Goal: Information Seeking & Learning: Check status

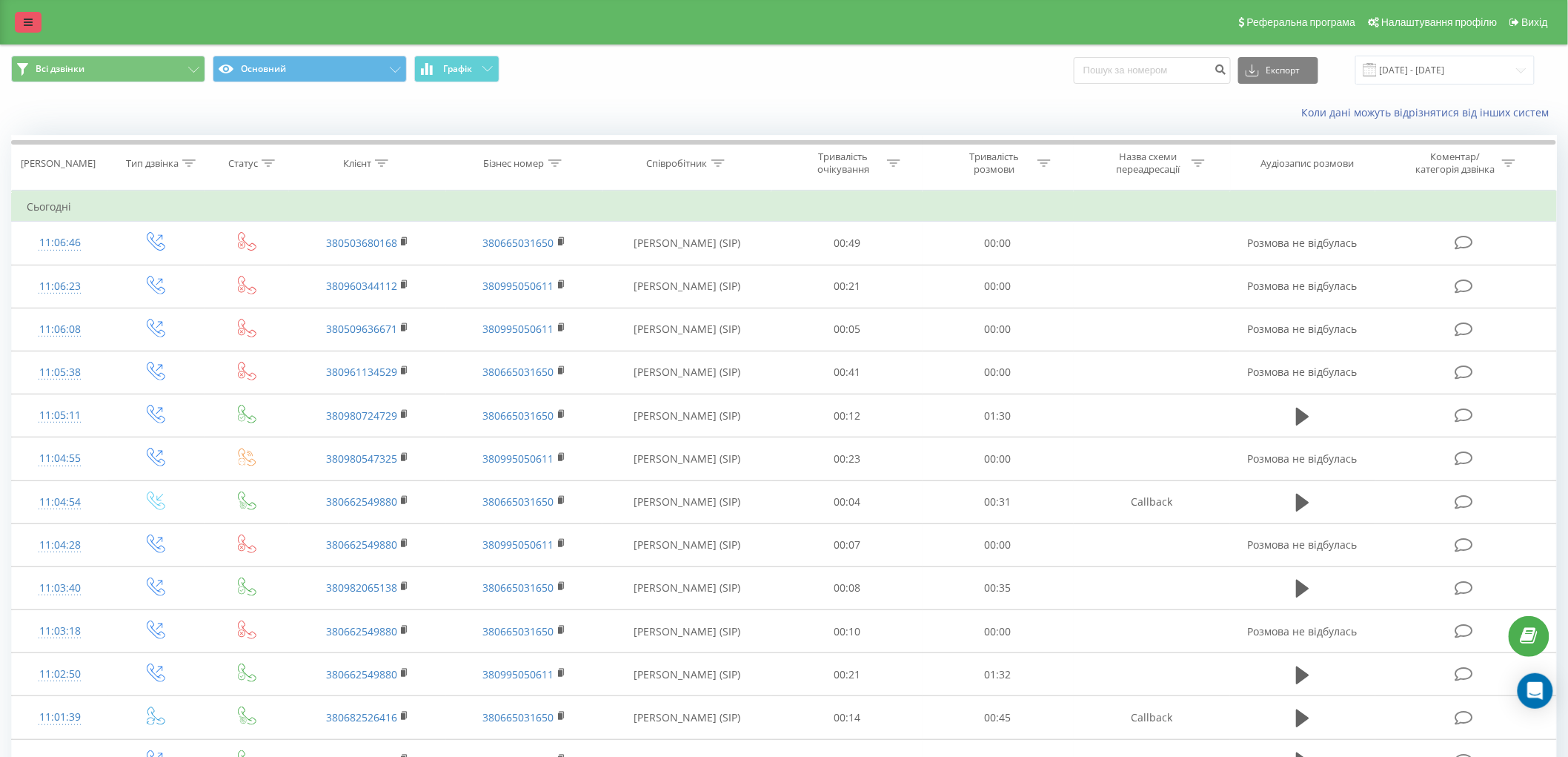
click at [37, 17] on link at bounding box center [28, 22] width 27 height 21
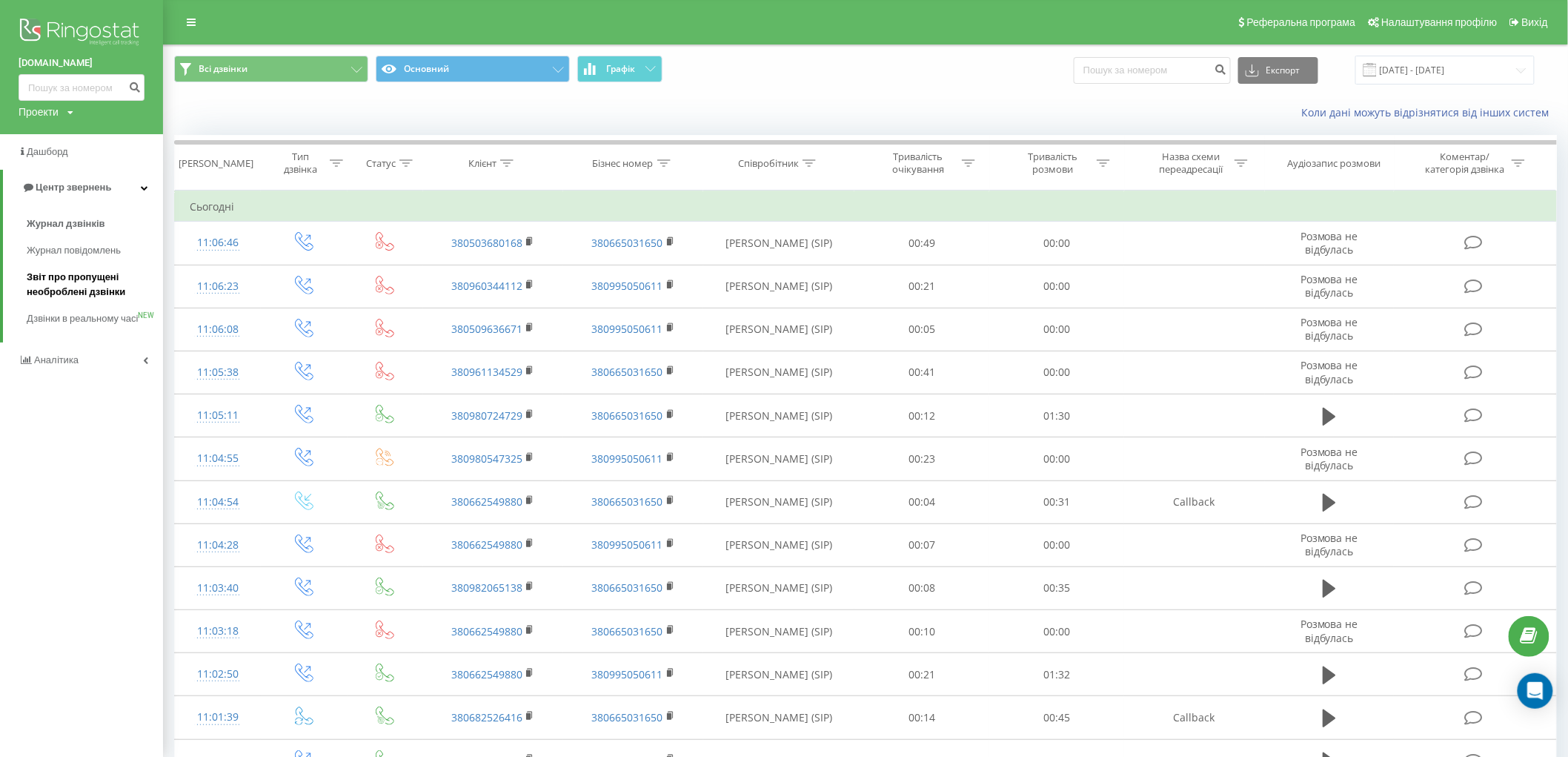
click at [91, 274] on span "Звіт про пропущені необроблені дзвінки" at bounding box center [91, 285] width 129 height 30
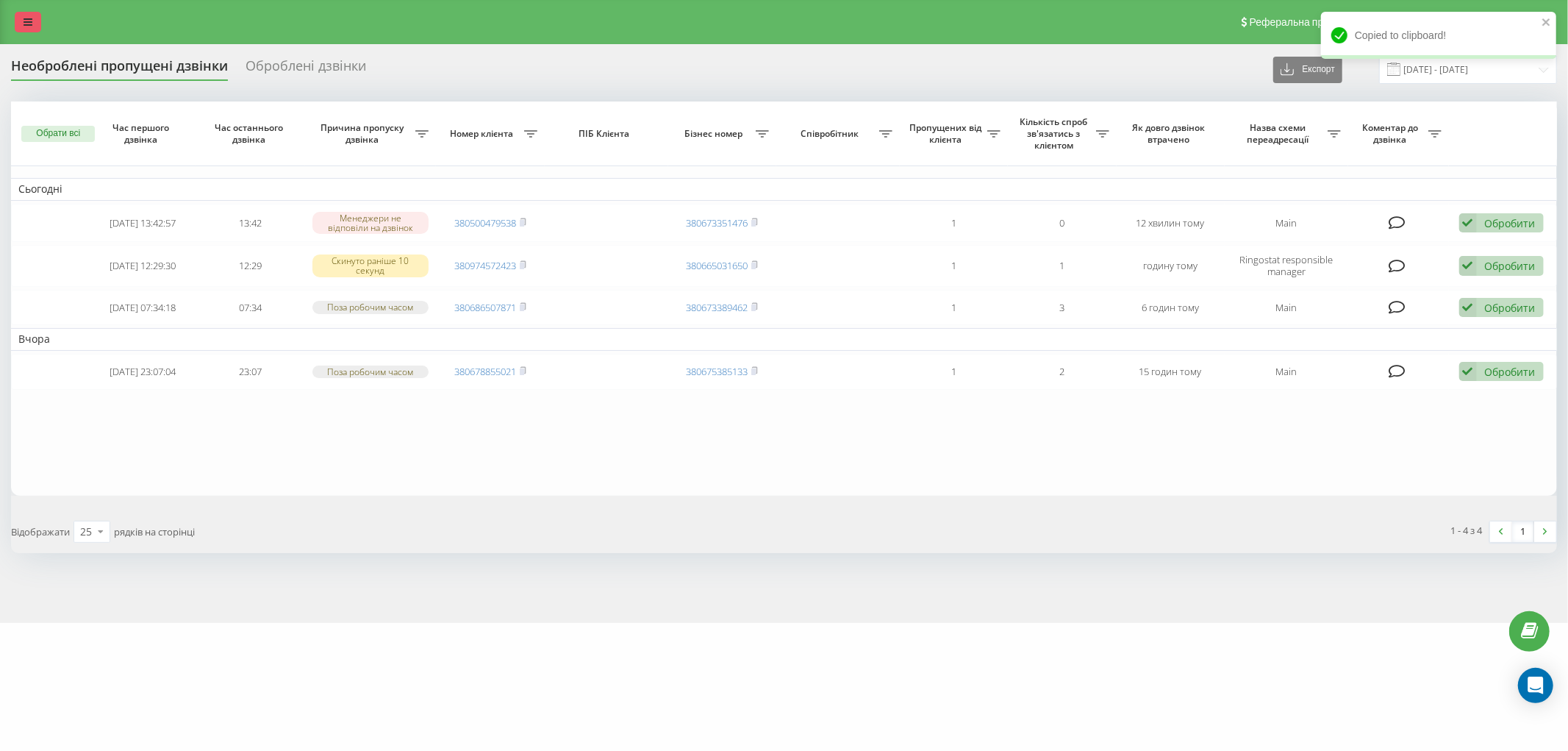
click at [16, 28] on link at bounding box center [28, 22] width 26 height 21
click at [23, 17] on icon at bounding box center [27, 22] width 9 height 10
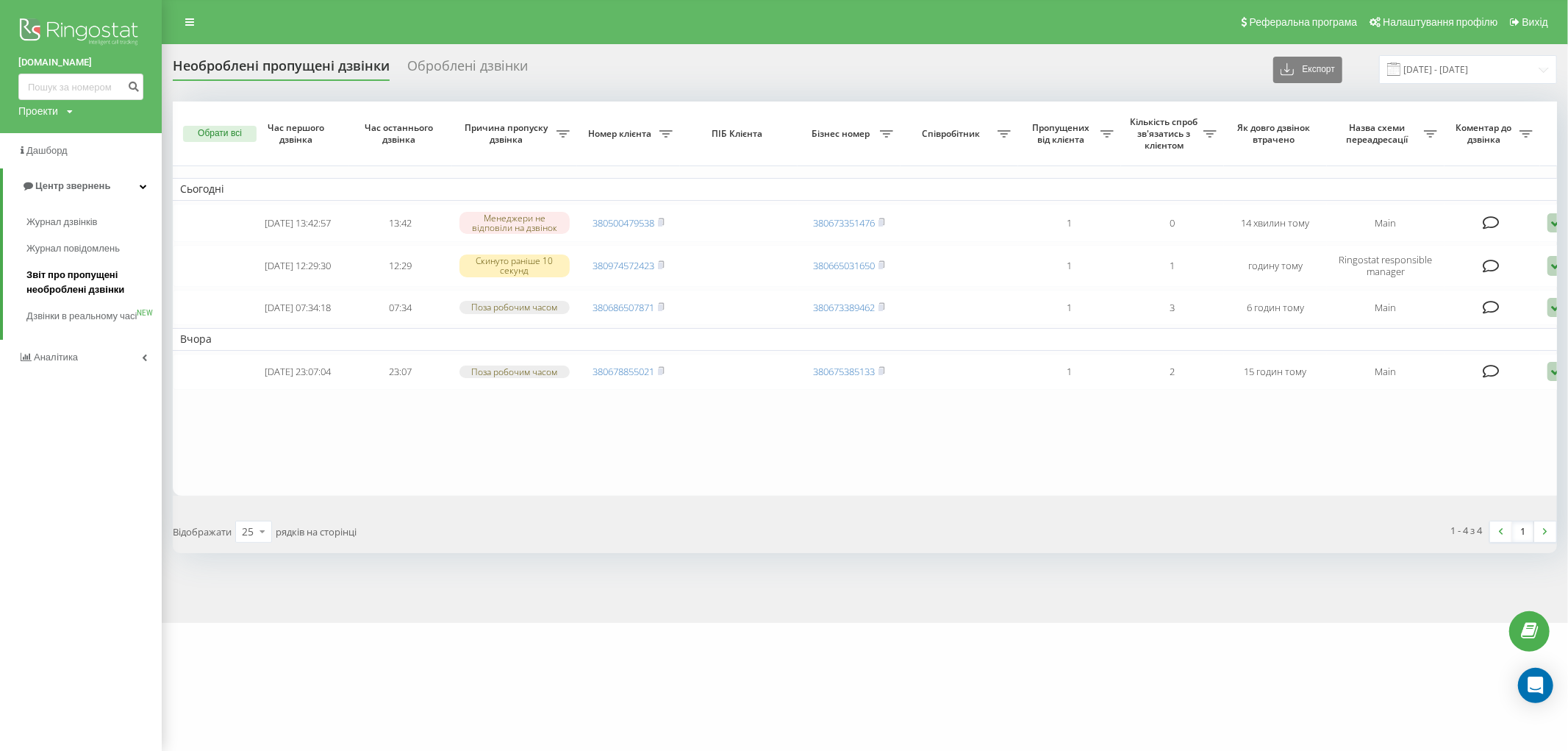
click at [83, 265] on link "Звіт про пропущені необроблені дзвінки" at bounding box center [94, 283] width 136 height 41
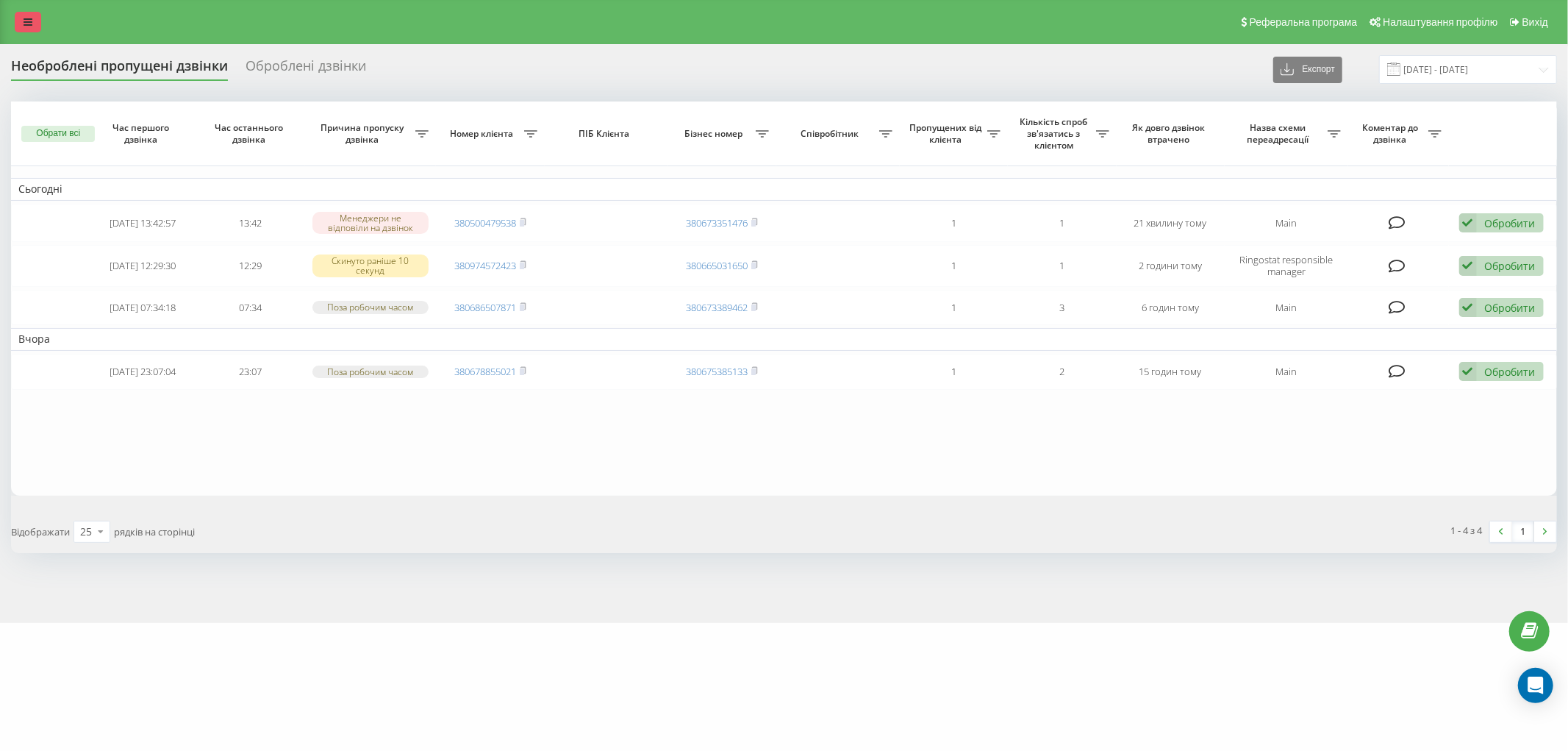
click at [17, 17] on link at bounding box center [28, 22] width 26 height 21
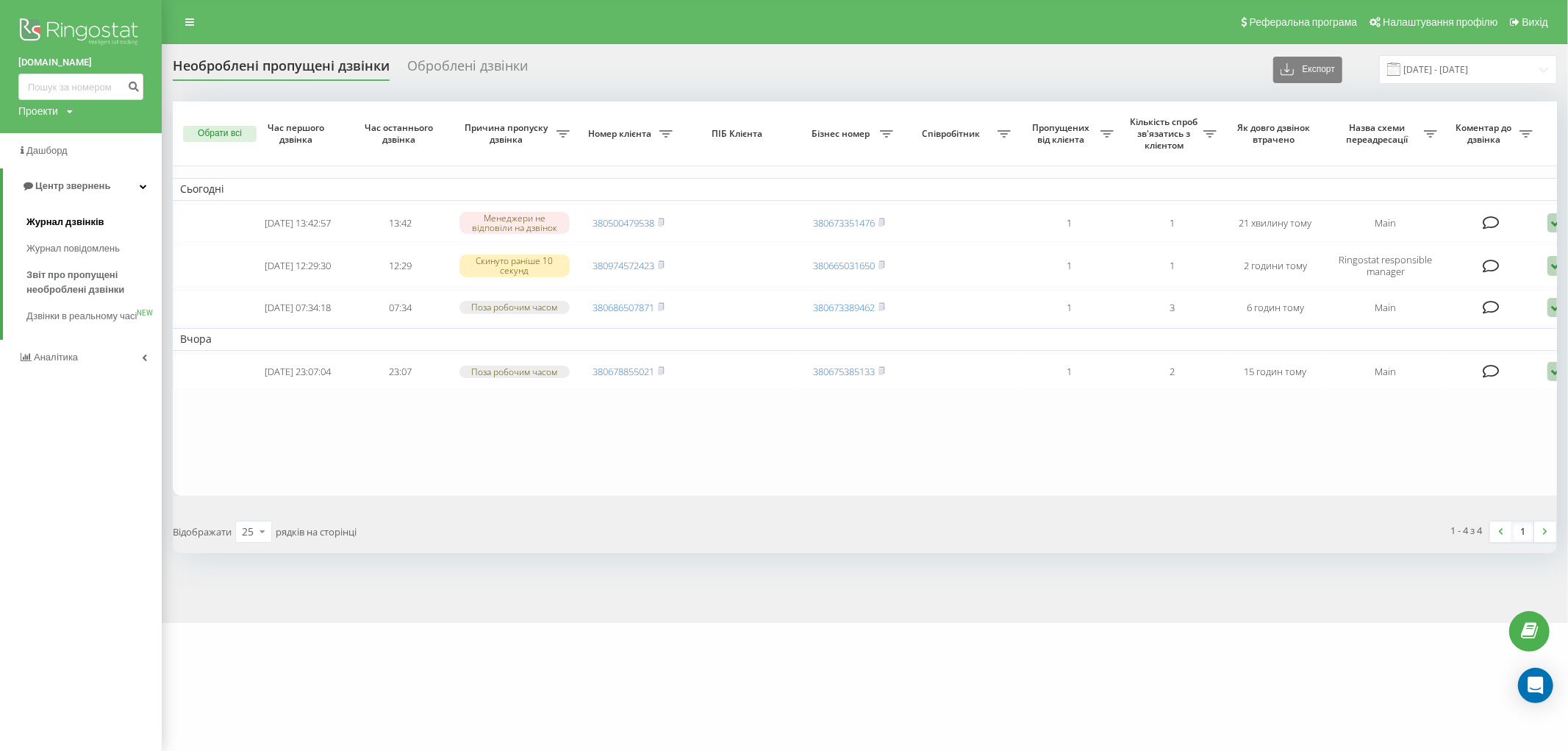
click at [100, 231] on link "Журнал дзвінків" at bounding box center [94, 222] width 136 height 26
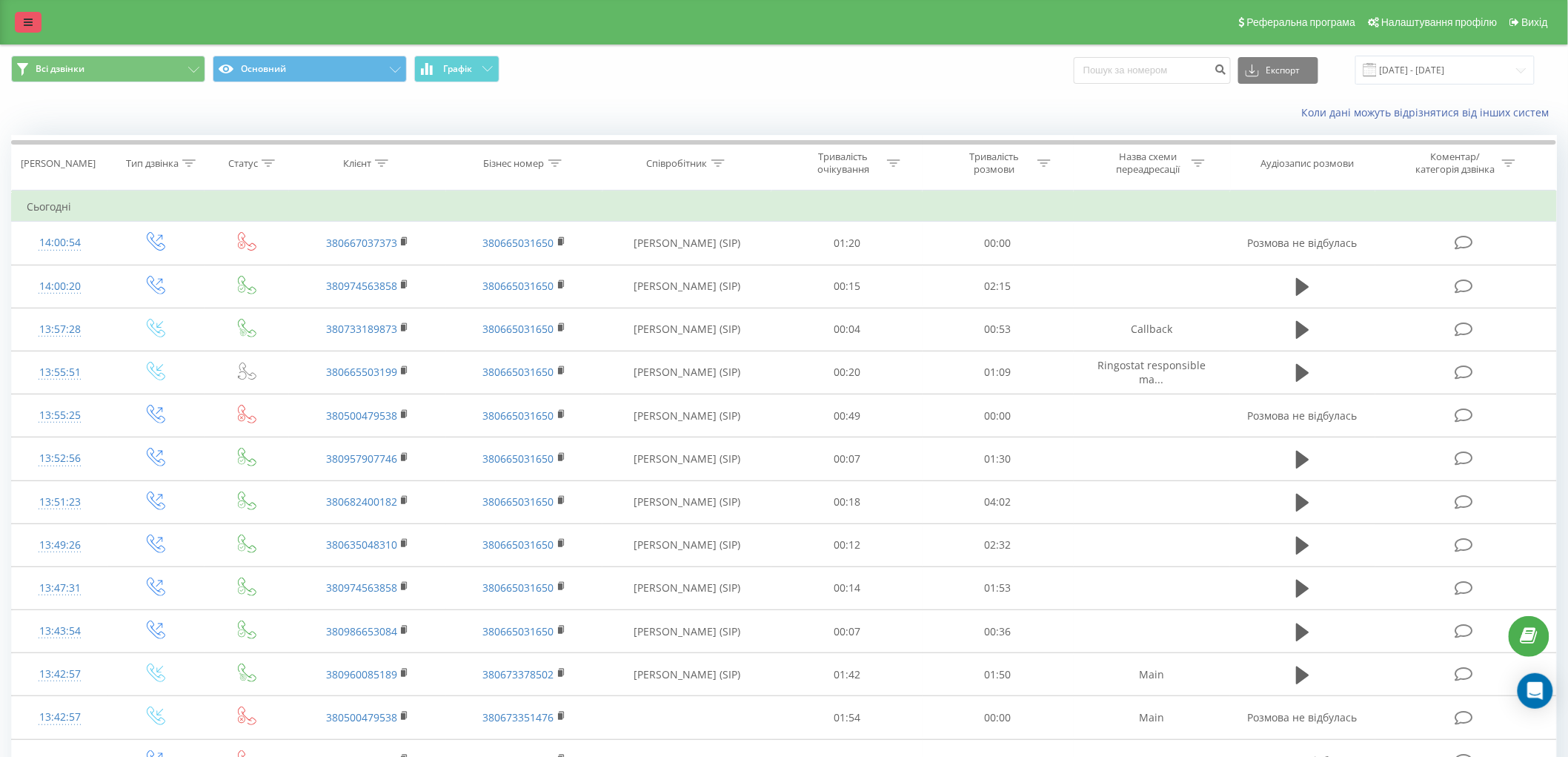
click at [27, 25] on icon at bounding box center [27, 22] width 9 height 10
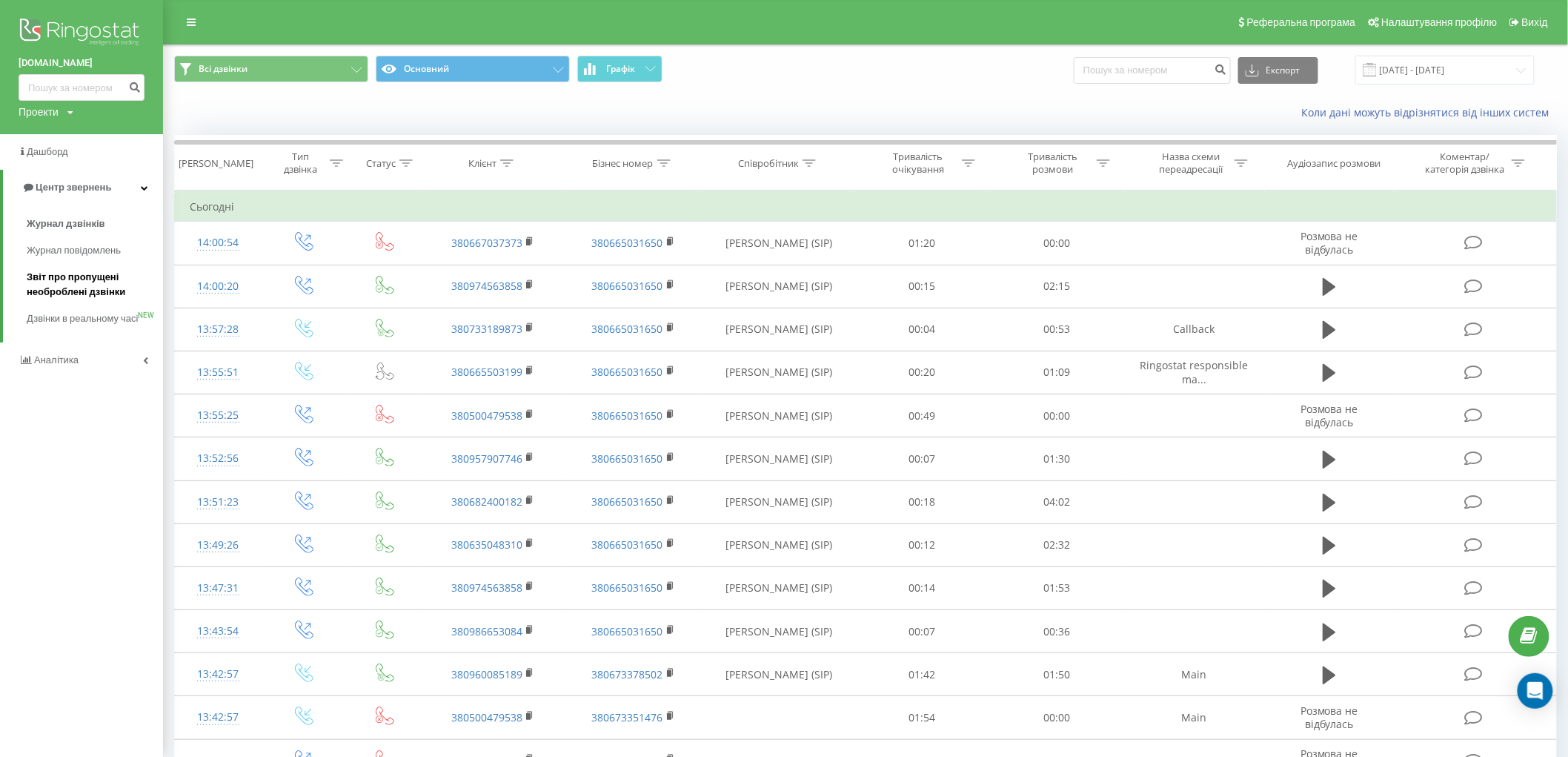
click at [65, 288] on span "Звіт про пропущені необроблені дзвінки" at bounding box center [91, 285] width 129 height 30
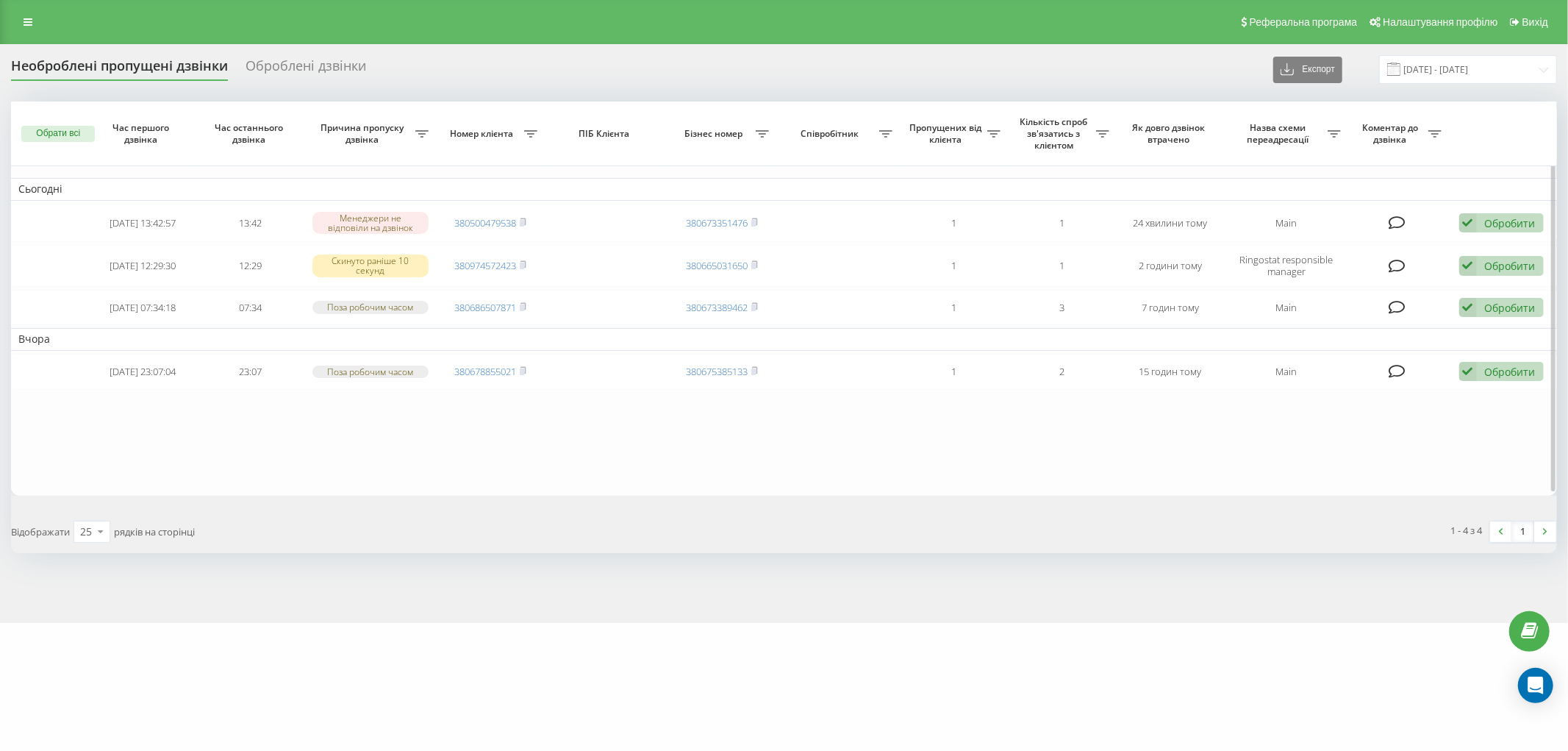
click at [72, 478] on table "Сьогодні [DATE] 13:42:57 13:42 [PERSON_NAME] не відповіли на дзвінок 3805004795…" at bounding box center [784, 299] width 1547 height 394
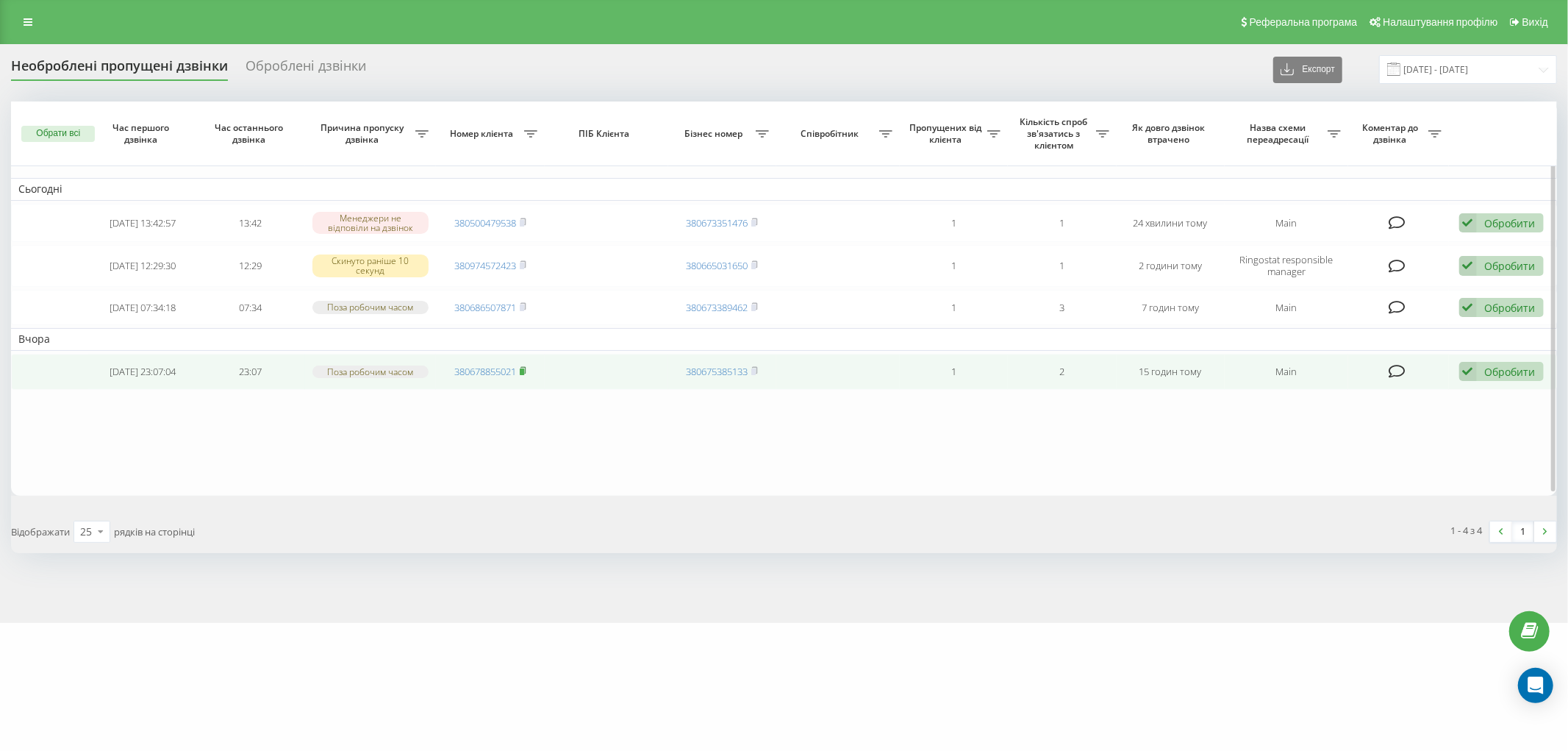
click at [524, 370] on rect at bounding box center [522, 372] width 4 height 7
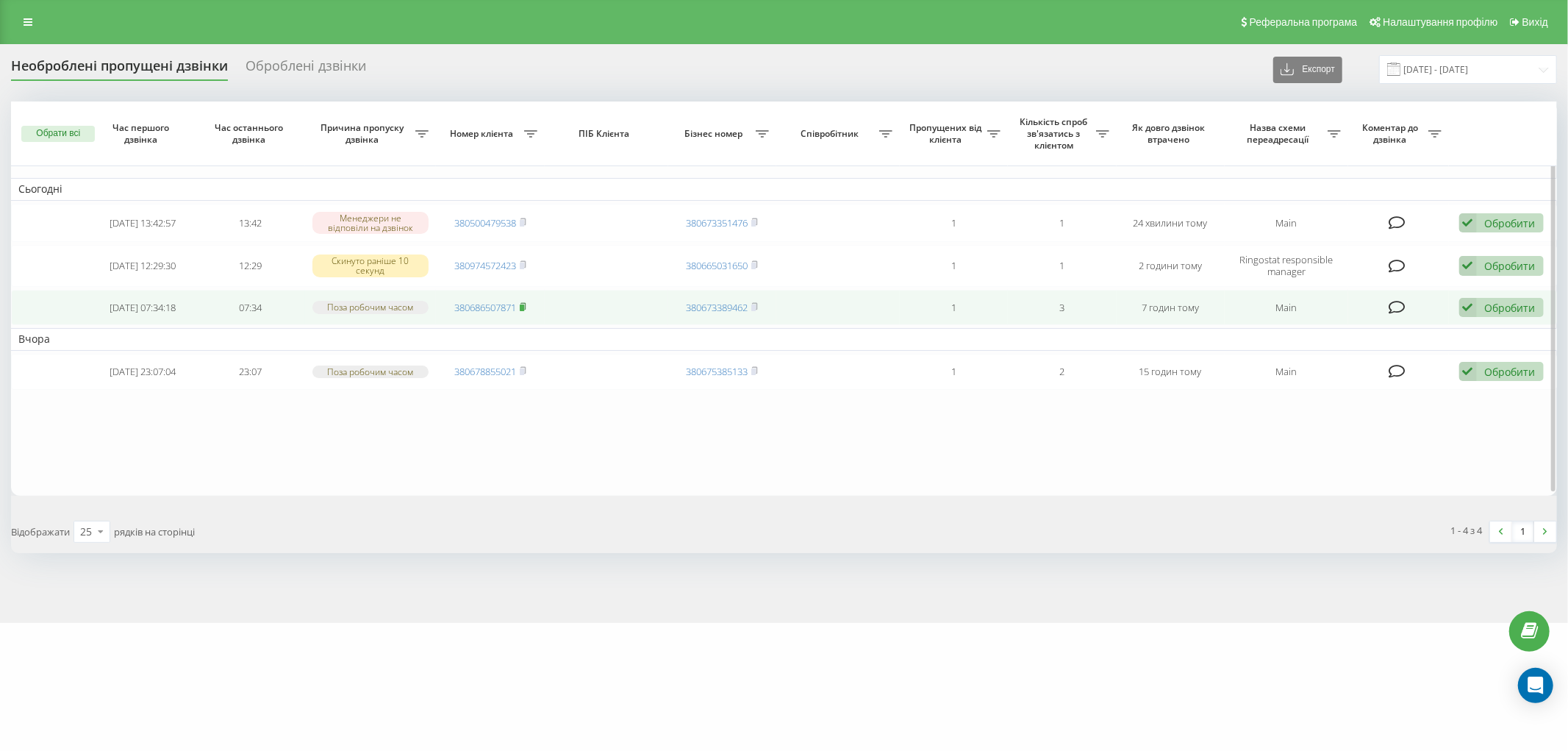
click at [527, 304] on icon at bounding box center [523, 307] width 7 height 9
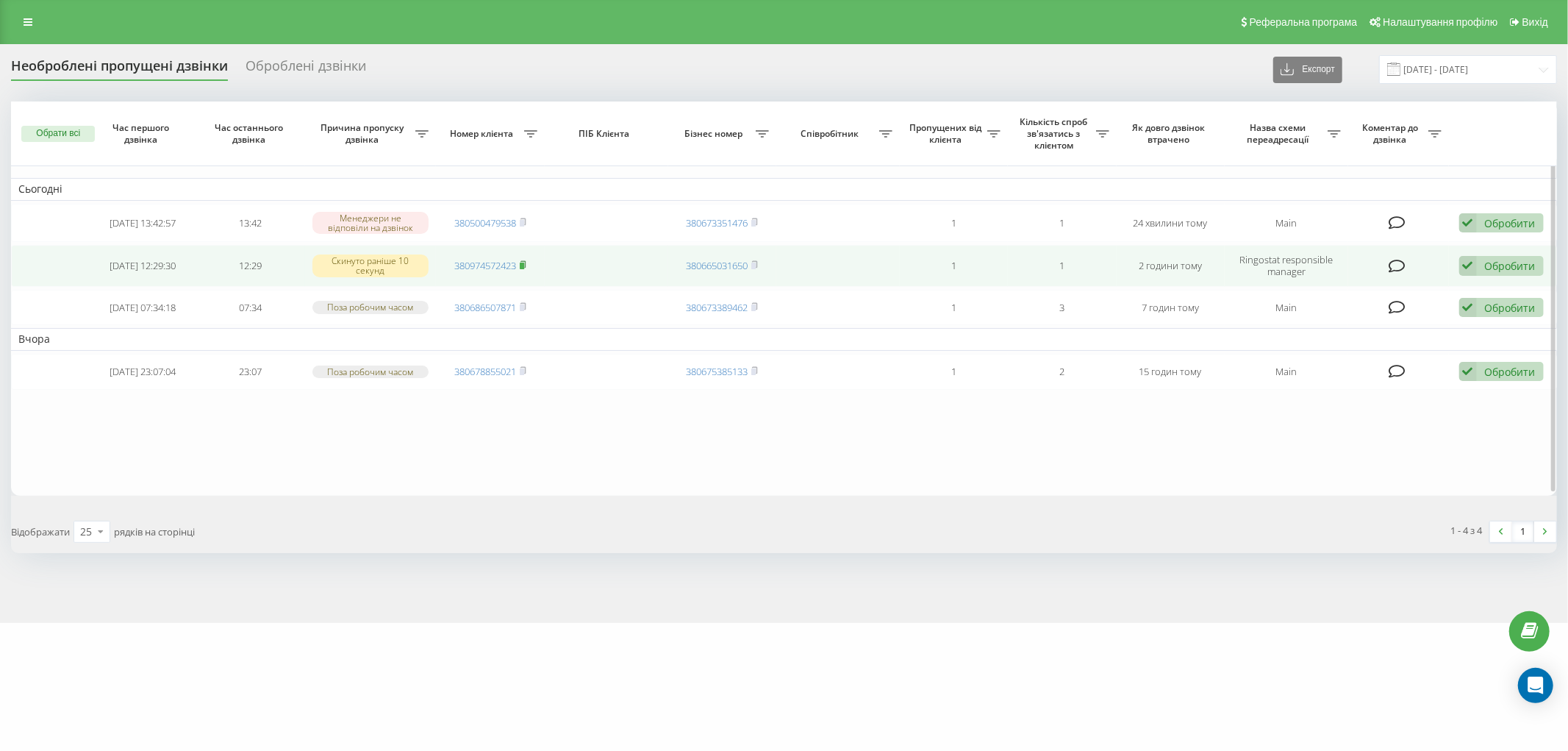
click at [524, 263] on rect at bounding box center [522, 266] width 4 height 7
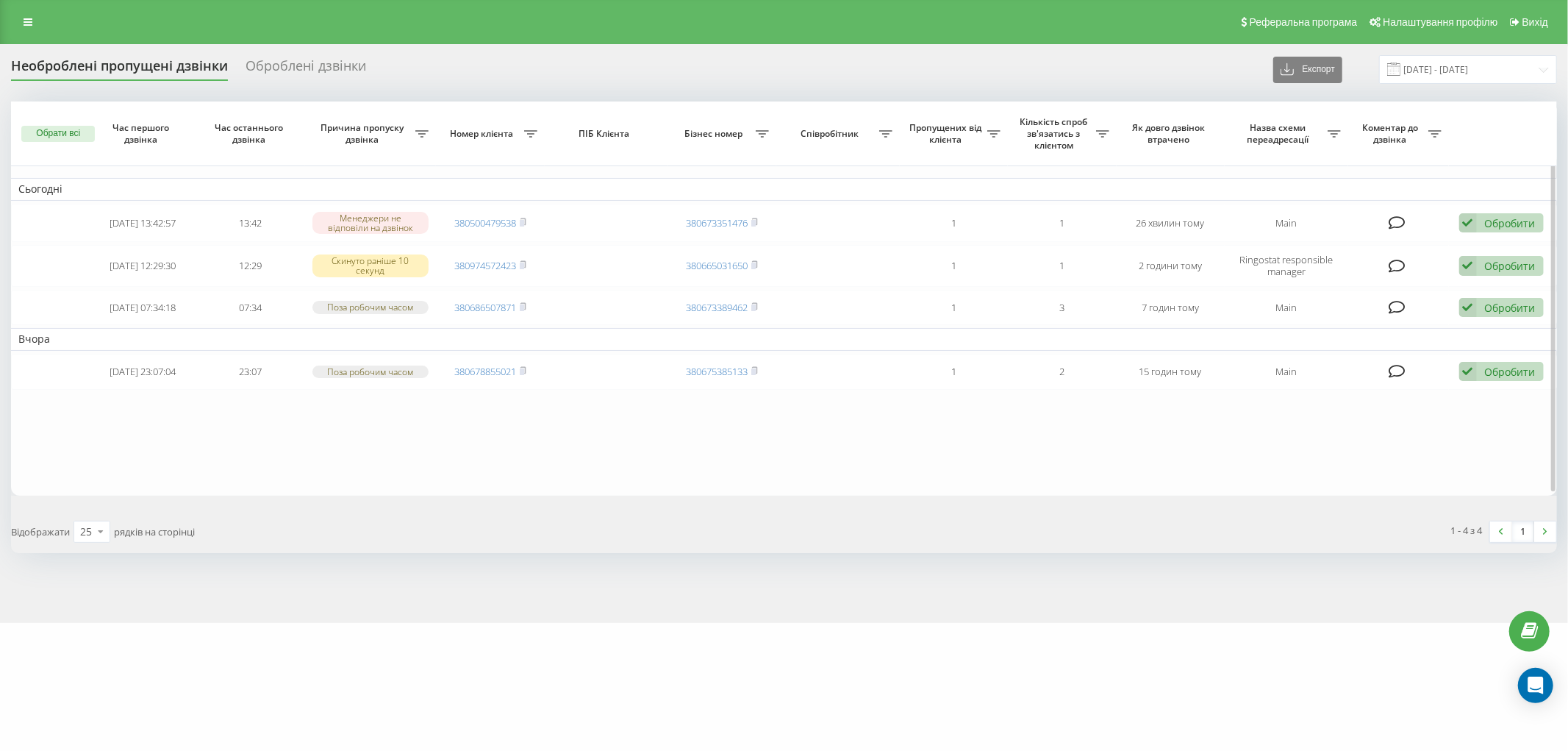
drag, startPoint x: 401, startPoint y: 500, endPoint x: 413, endPoint y: 467, distance: 35.1
click at [401, 500] on div "Обрати всі Час першого дзвінка Час останнього дзвінка Причина пропуску дзвінка …" at bounding box center [784, 327] width 1547 height 451
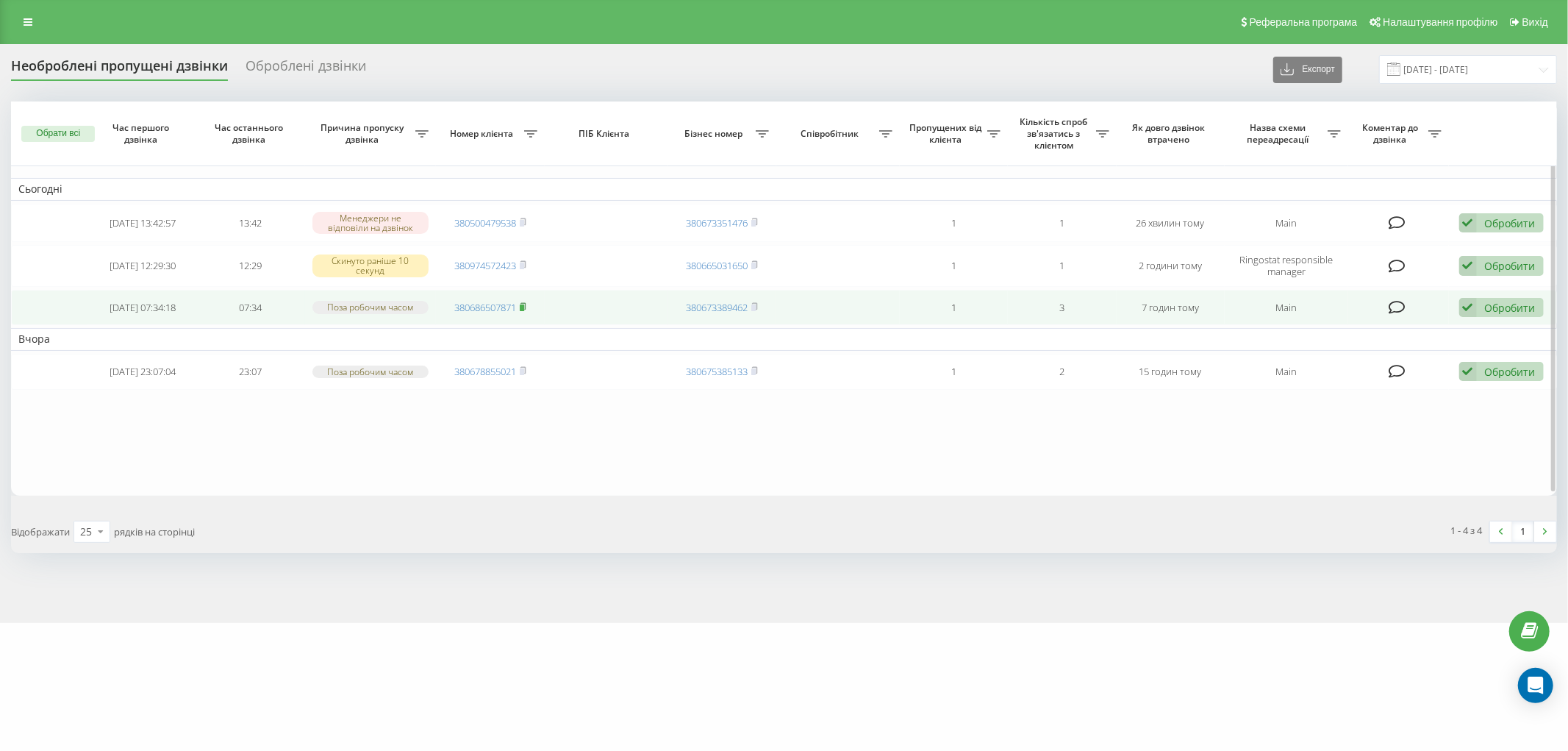
click at [522, 303] on icon at bounding box center [523, 307] width 7 height 9
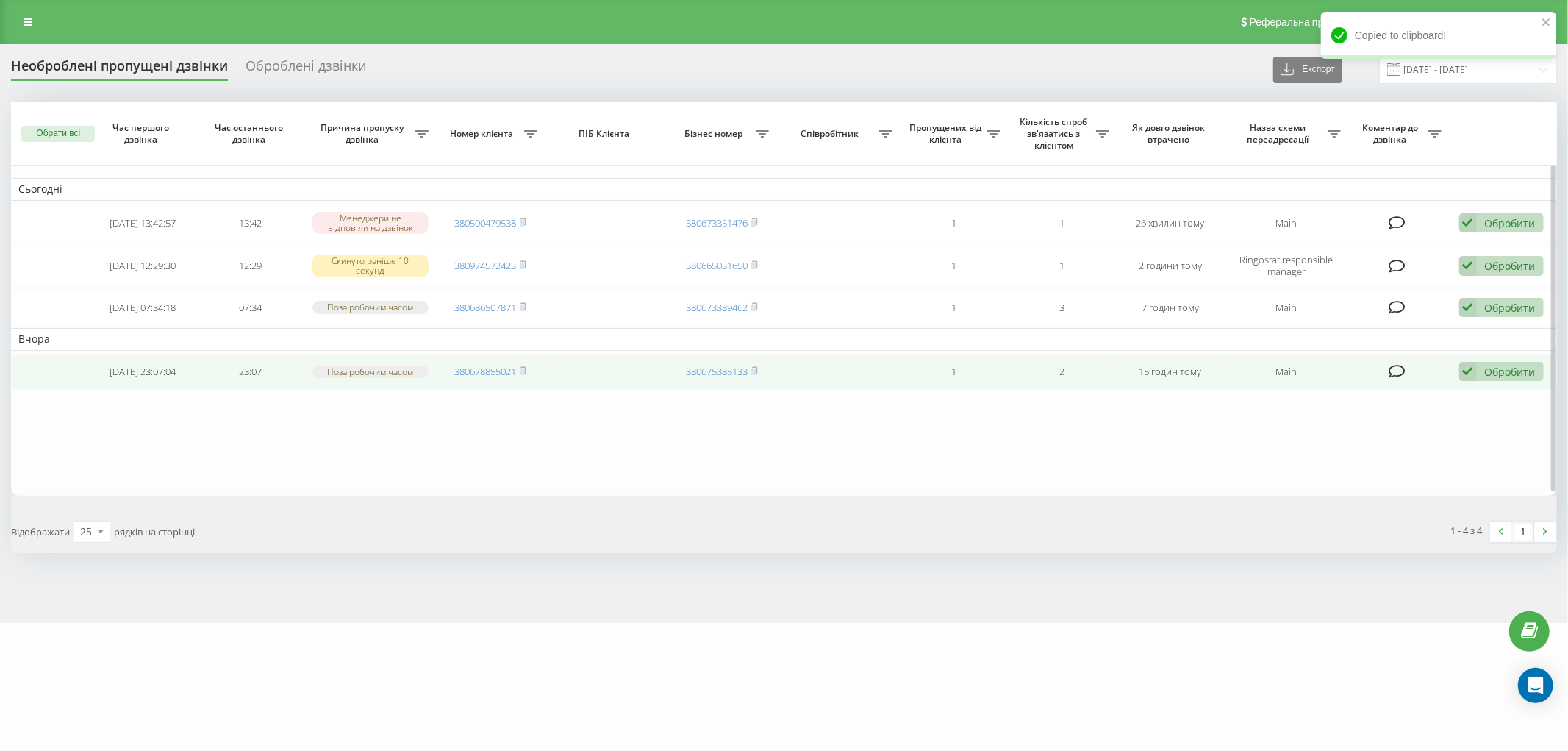
drag, startPoint x: 369, startPoint y: 444, endPoint x: 368, endPoint y: 384, distance: 60.0
click at [369, 444] on table "Сьогодні 2025-08-19 13:42:57 13:42 Менеджери не відповіли на дзвінок 3805004795…" at bounding box center [784, 299] width 1547 height 394
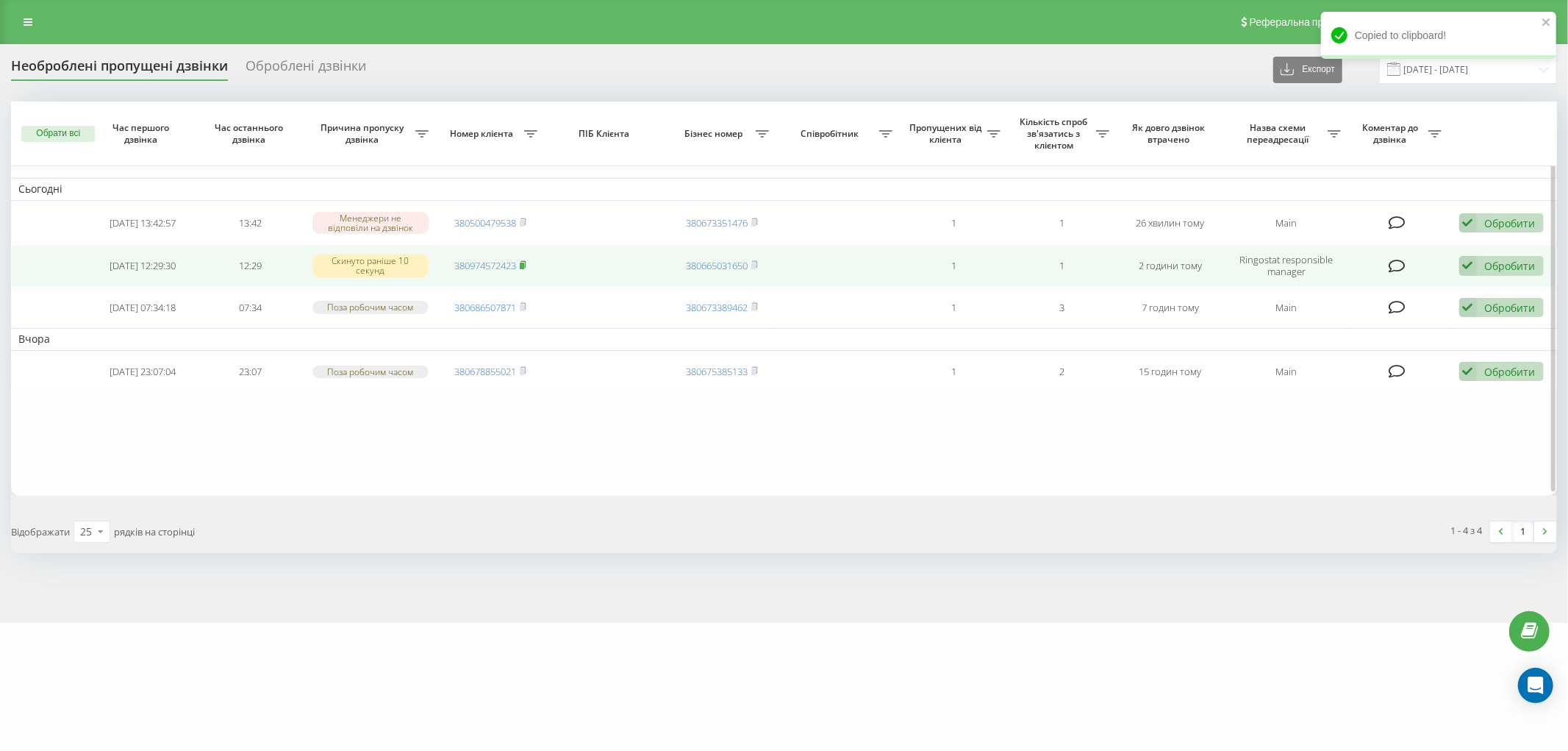
click at [522, 266] on rect at bounding box center [522, 266] width 4 height 7
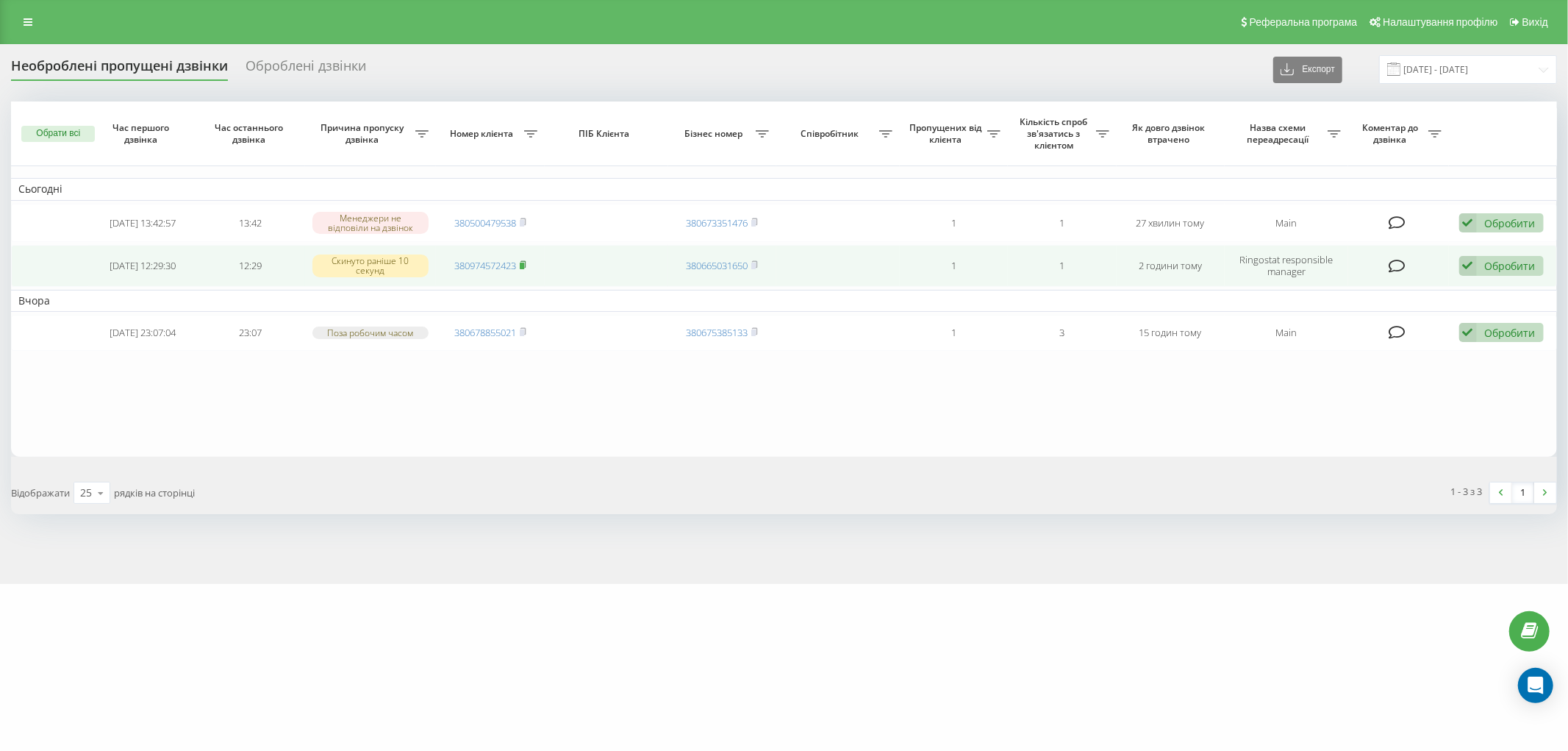
click at [524, 263] on rect at bounding box center [522, 266] width 4 height 7
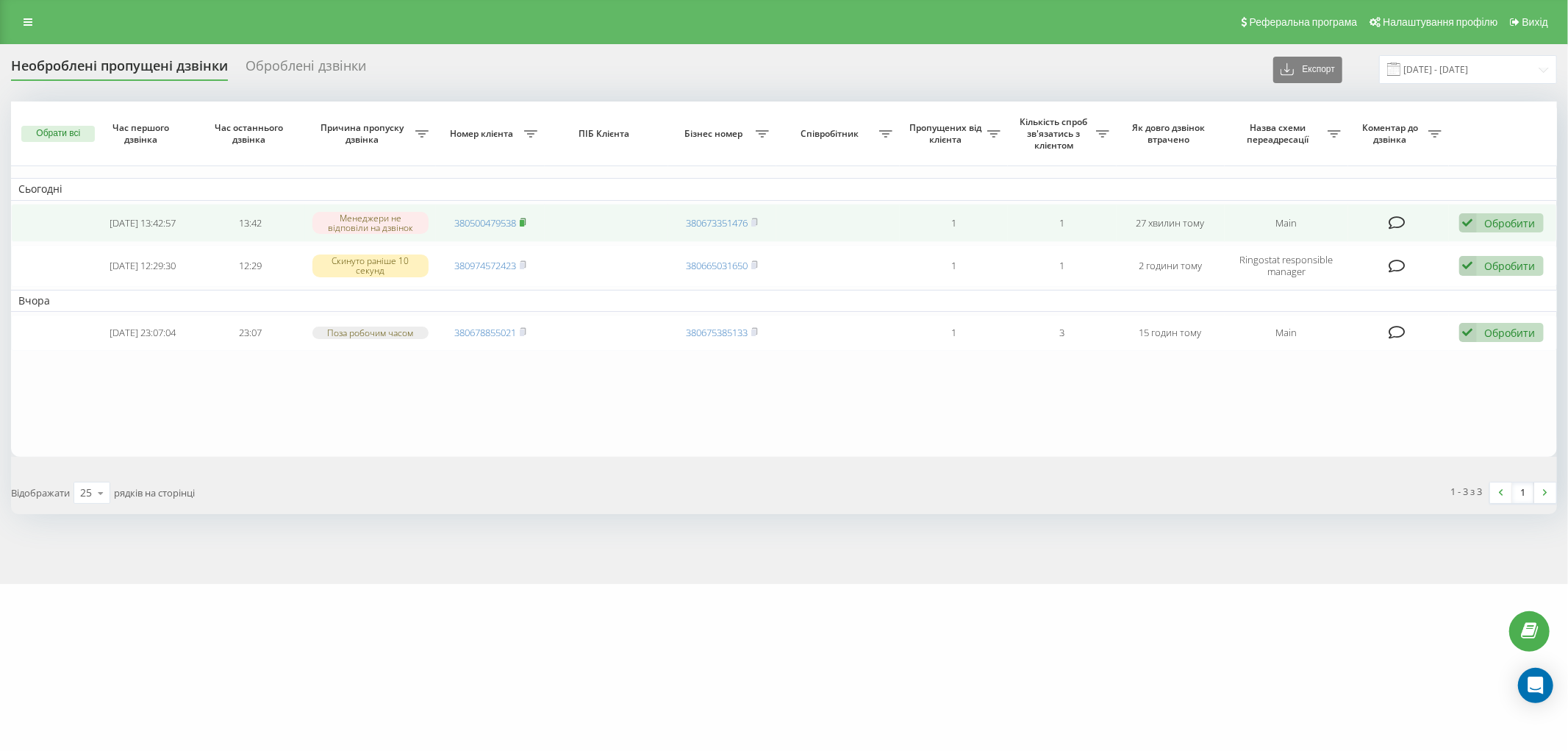
click at [523, 222] on rect at bounding box center [522, 223] width 4 height 7
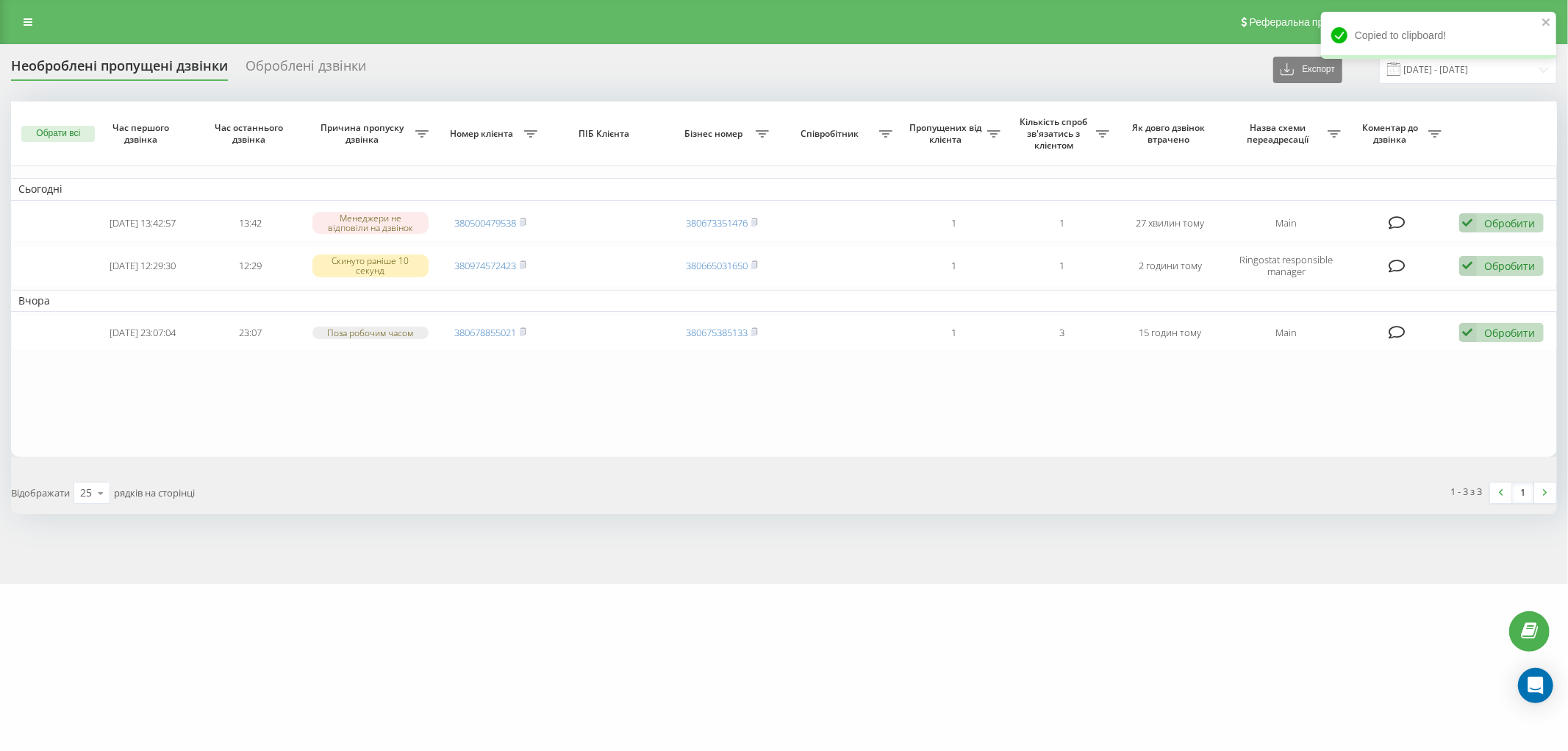
click at [312, 64] on div "Оброблені дзвінки" at bounding box center [306, 69] width 121 height 23
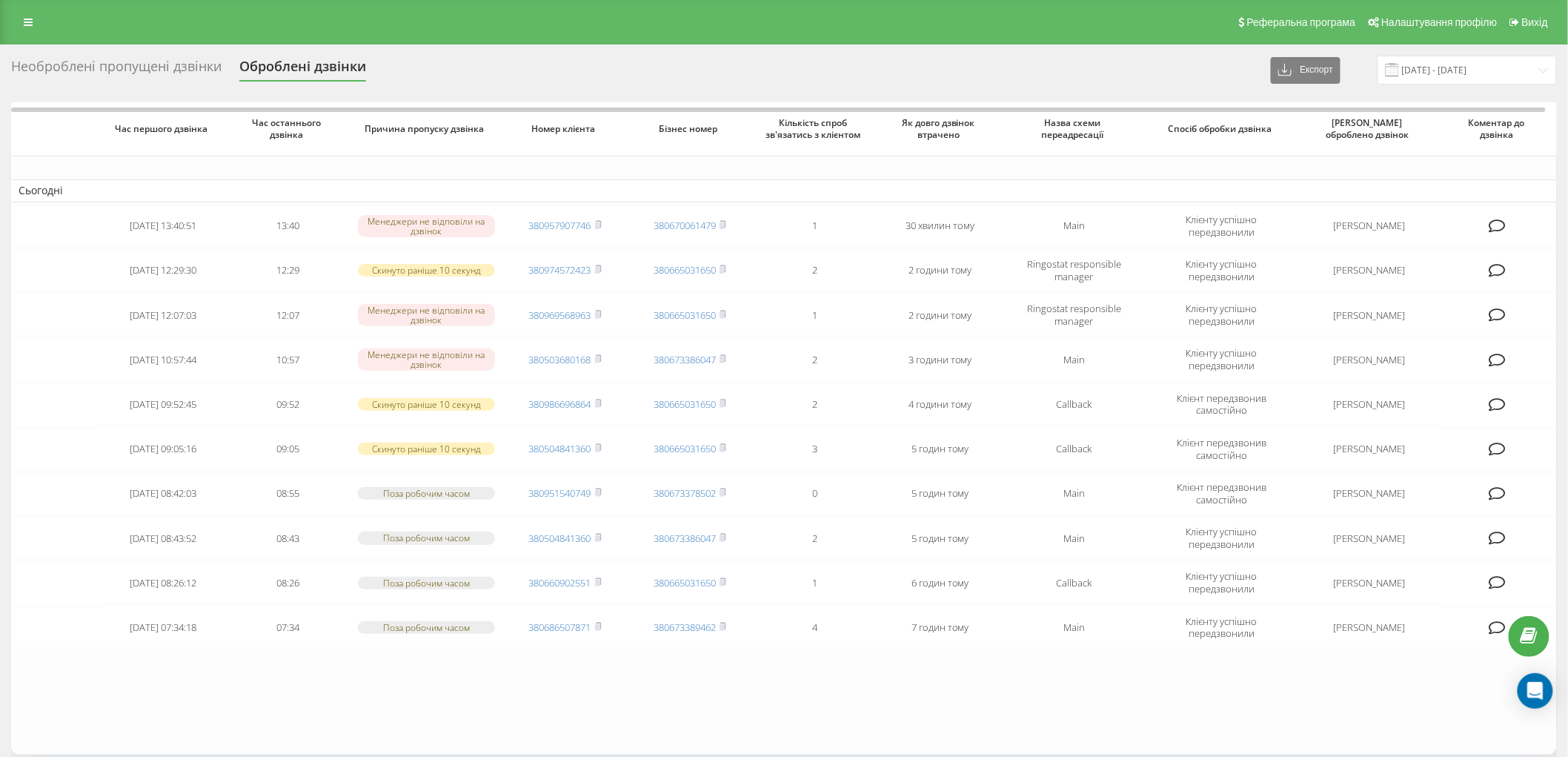
click at [185, 63] on div "Необроблені пропущені дзвінки" at bounding box center [116, 70] width 211 height 23
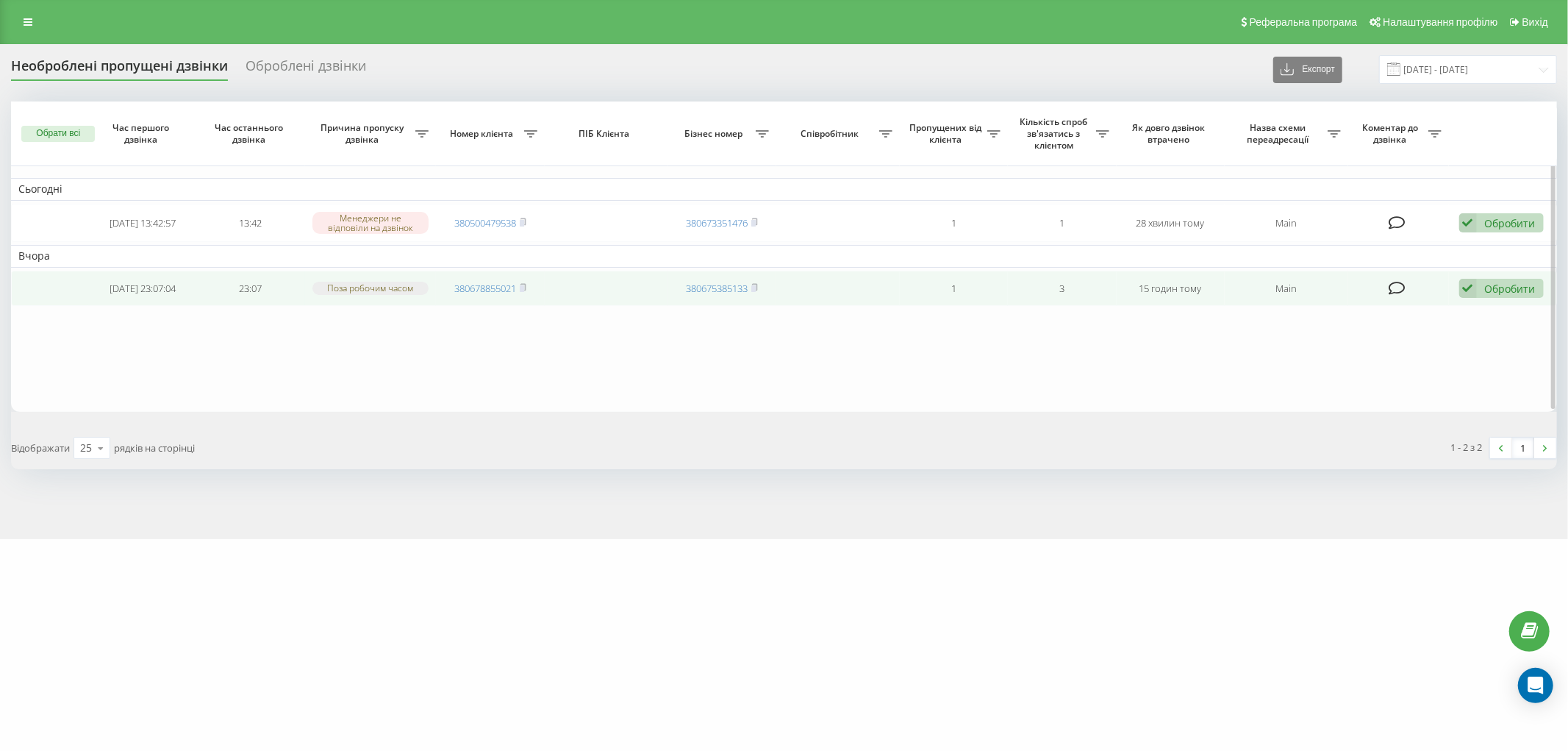
click at [1506, 289] on div "Обробити" at bounding box center [1510, 289] width 50 height 14
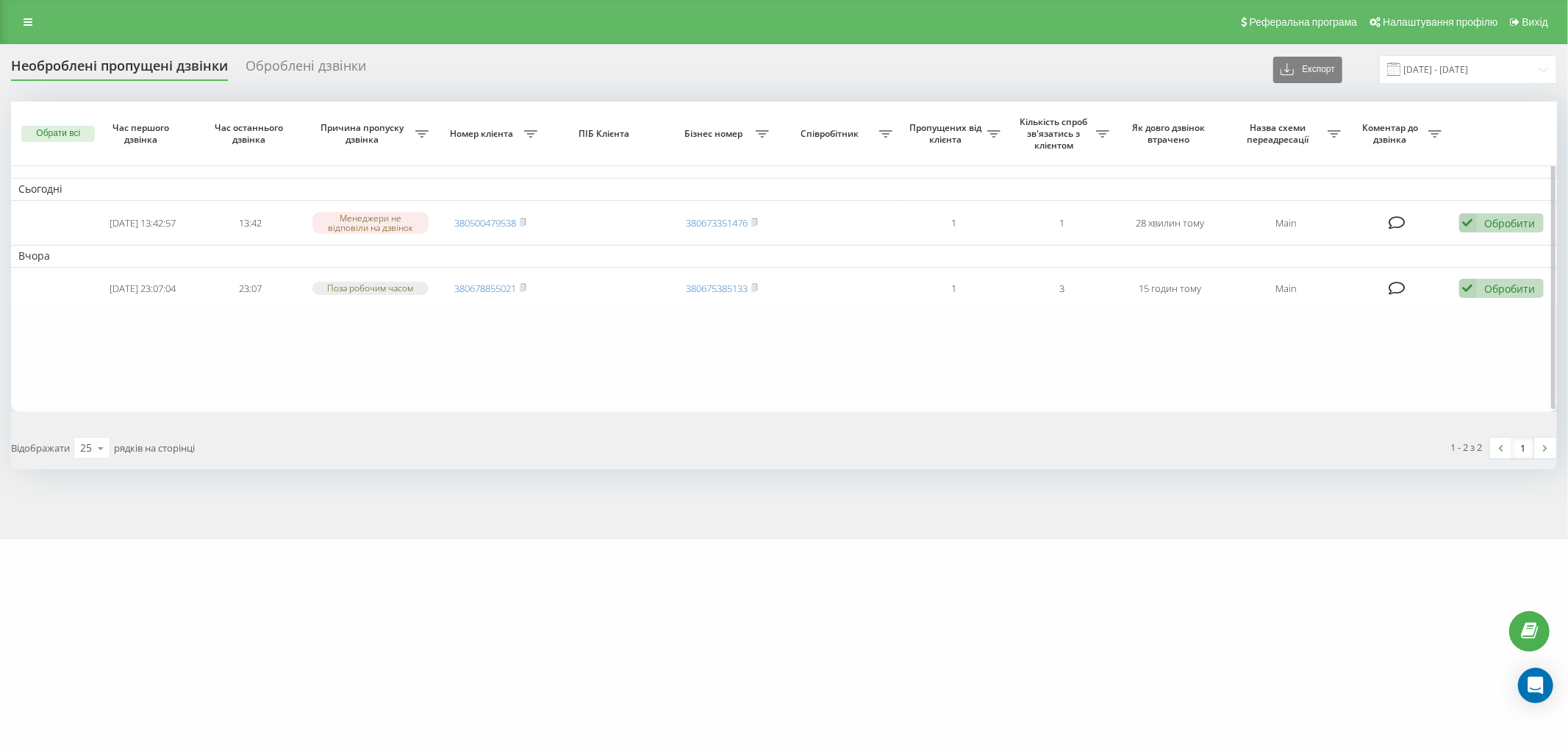
click at [1122, 337] on table "Сьогодні 2025-08-19 13:42:57 13:42 Менеджери не відповіли на дзвінок 3805004795…" at bounding box center [784, 256] width 1547 height 310
click at [28, 18] on icon at bounding box center [27, 22] width 9 height 10
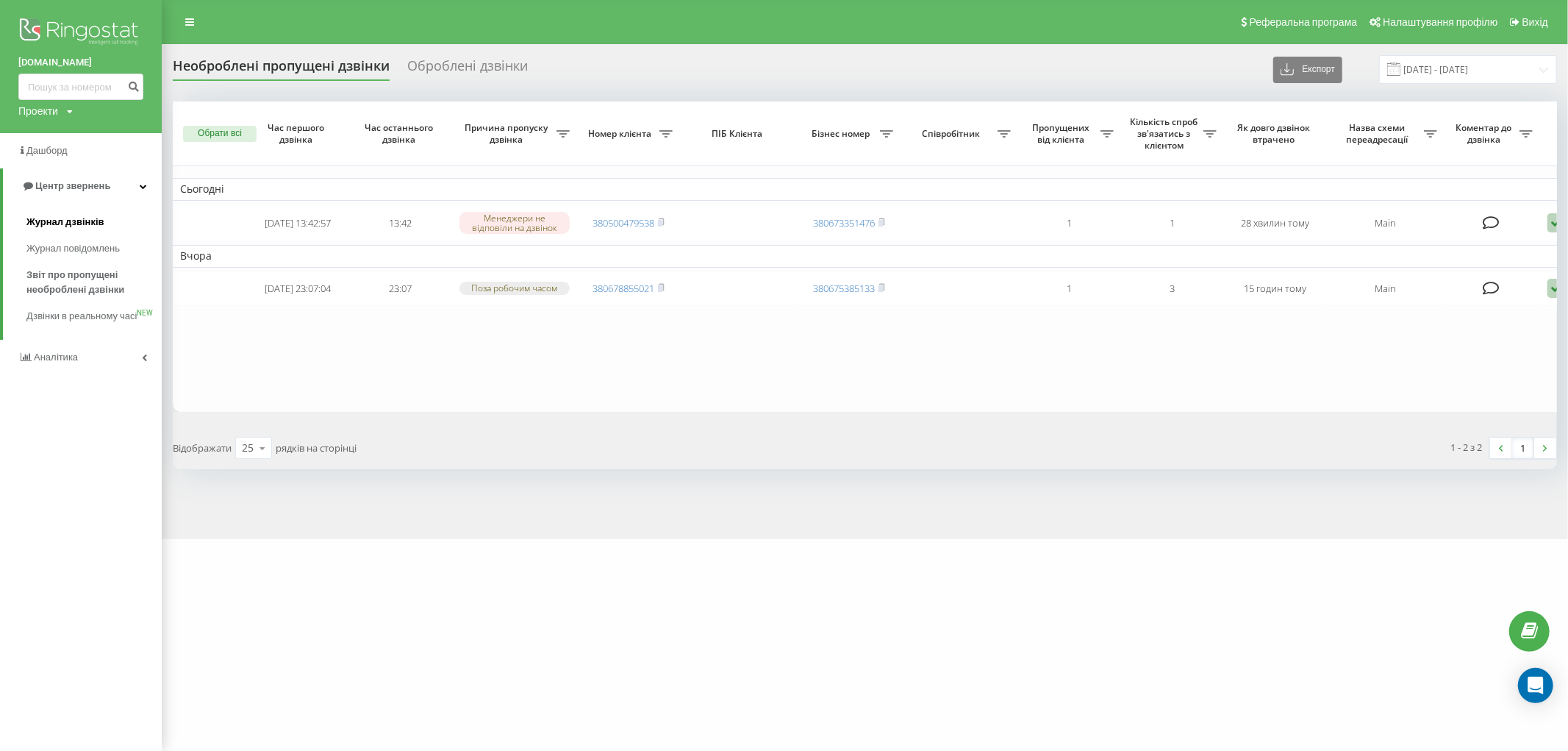
click at [83, 223] on span "Журнал дзвінків" at bounding box center [65, 222] width 78 height 15
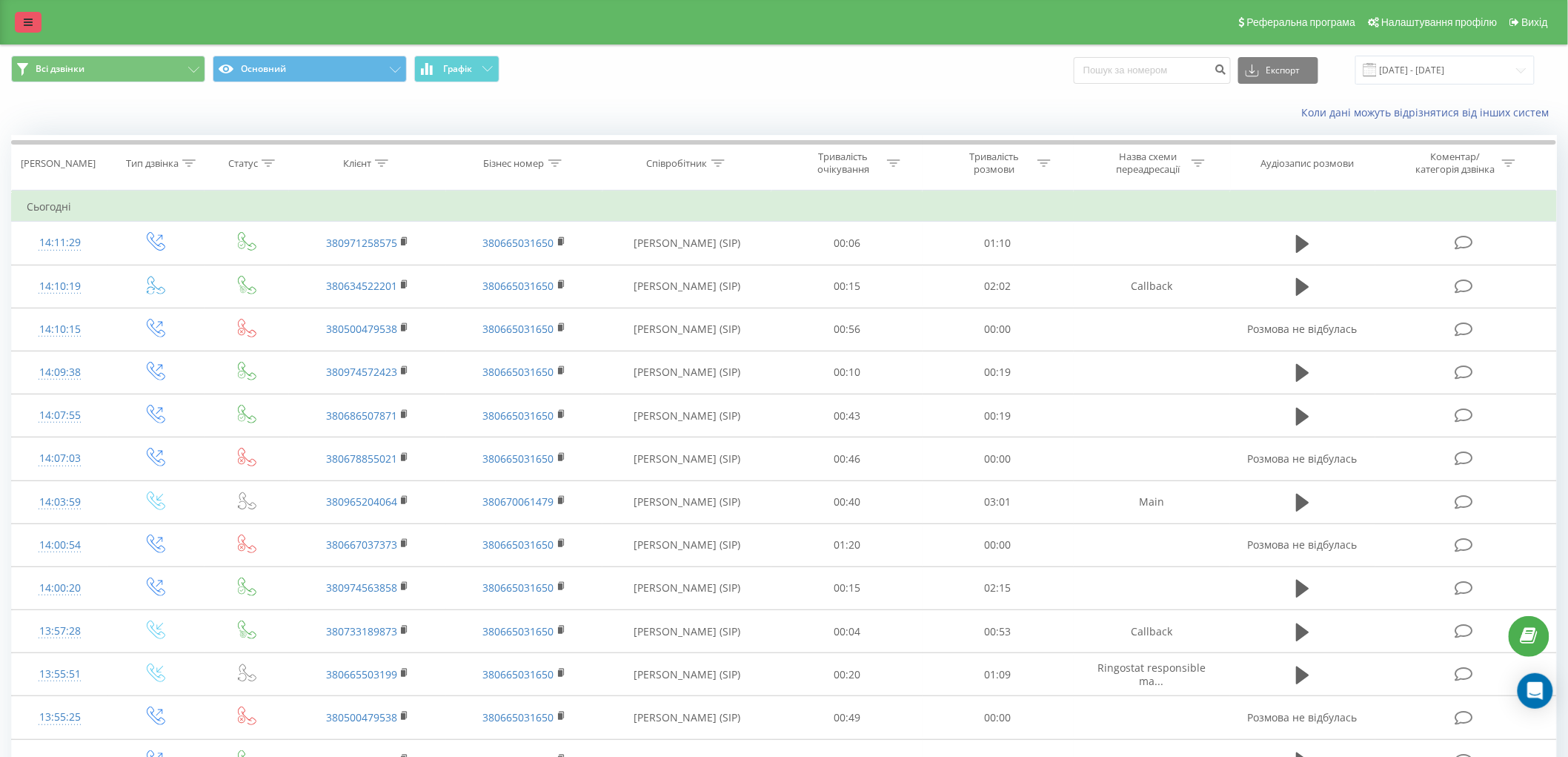
click at [30, 25] on icon at bounding box center [27, 22] width 9 height 10
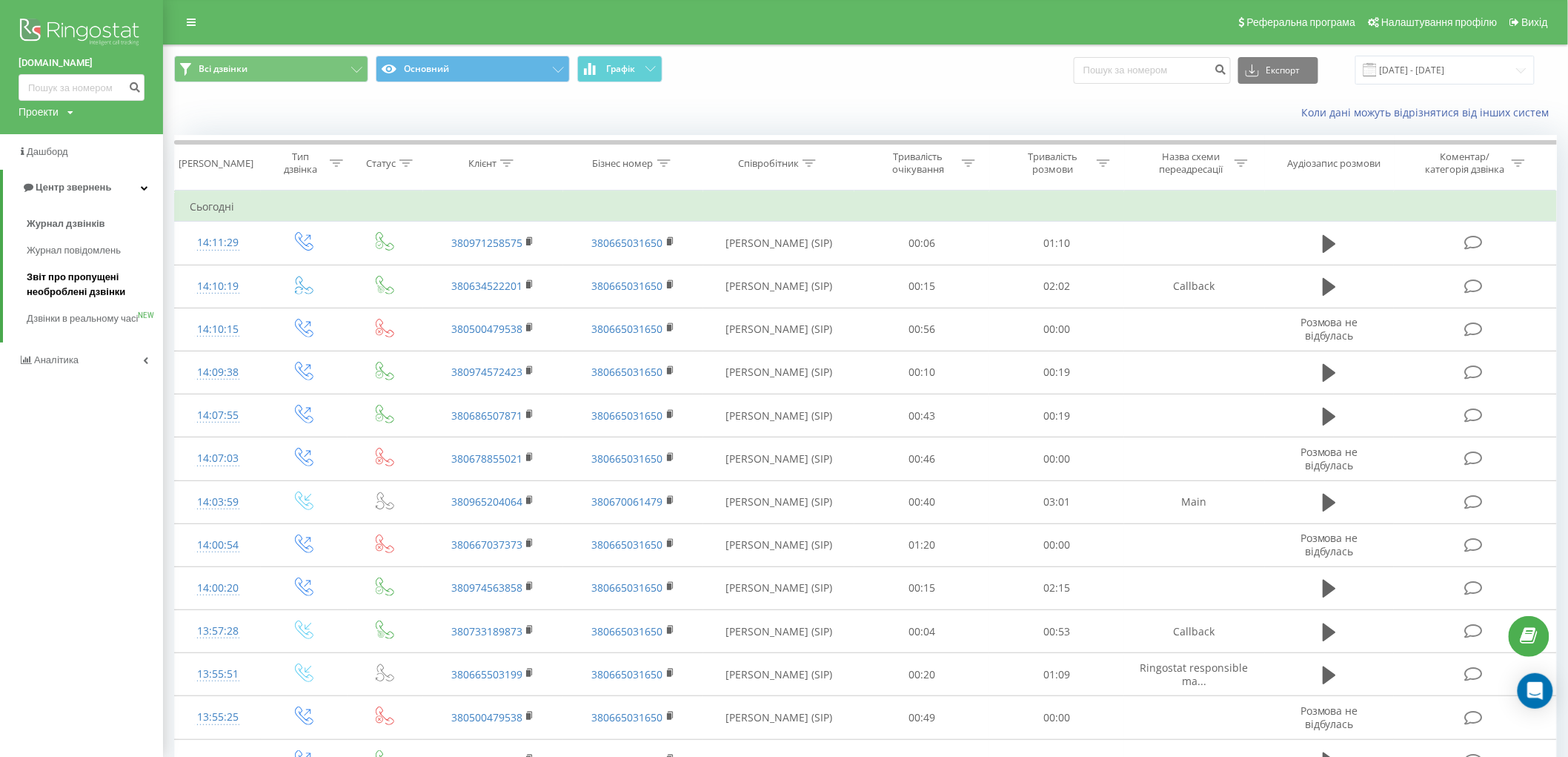
click at [84, 283] on span "Звіт про пропущені необроблені дзвінки" at bounding box center [91, 285] width 129 height 30
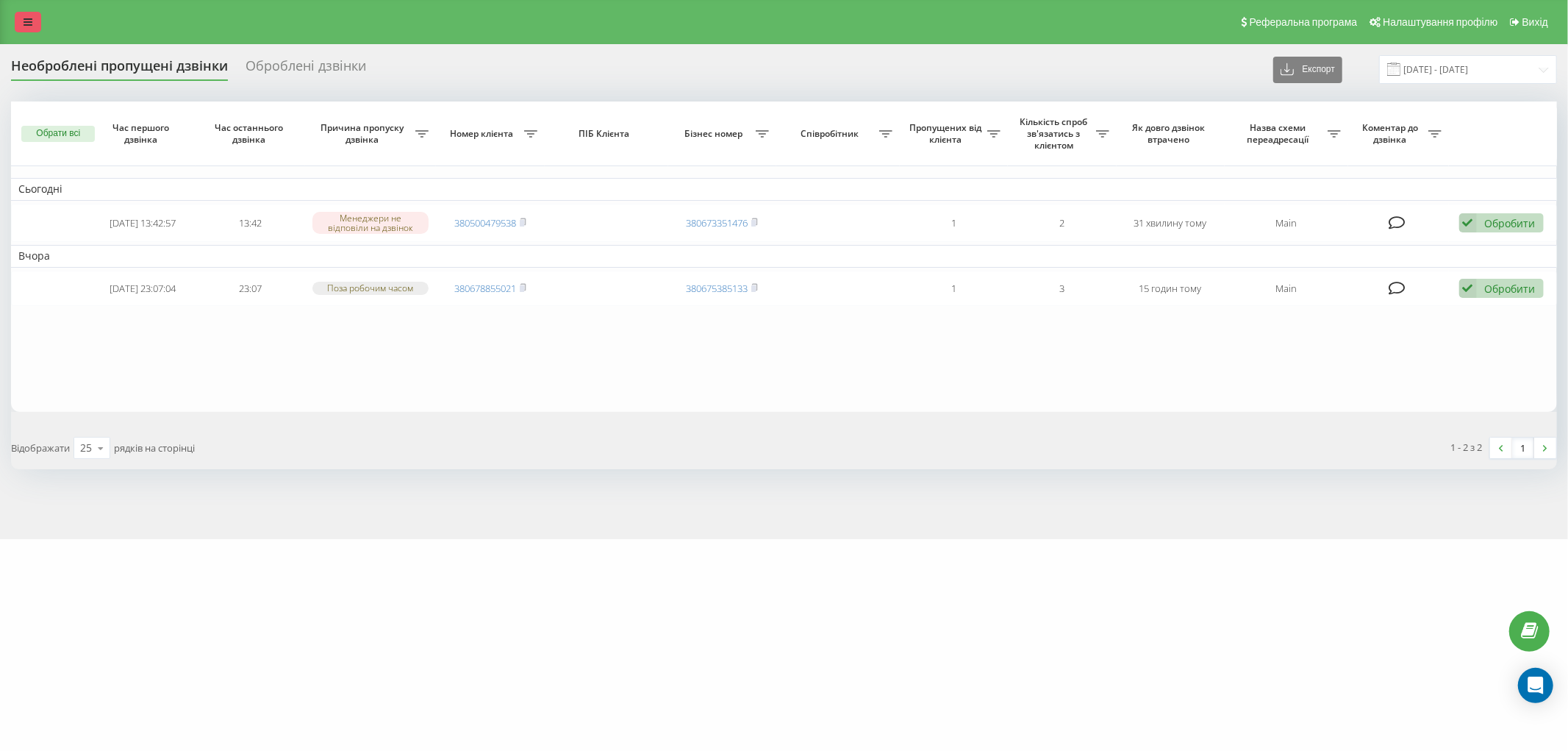
click at [23, 24] on icon at bounding box center [27, 22] width 9 height 10
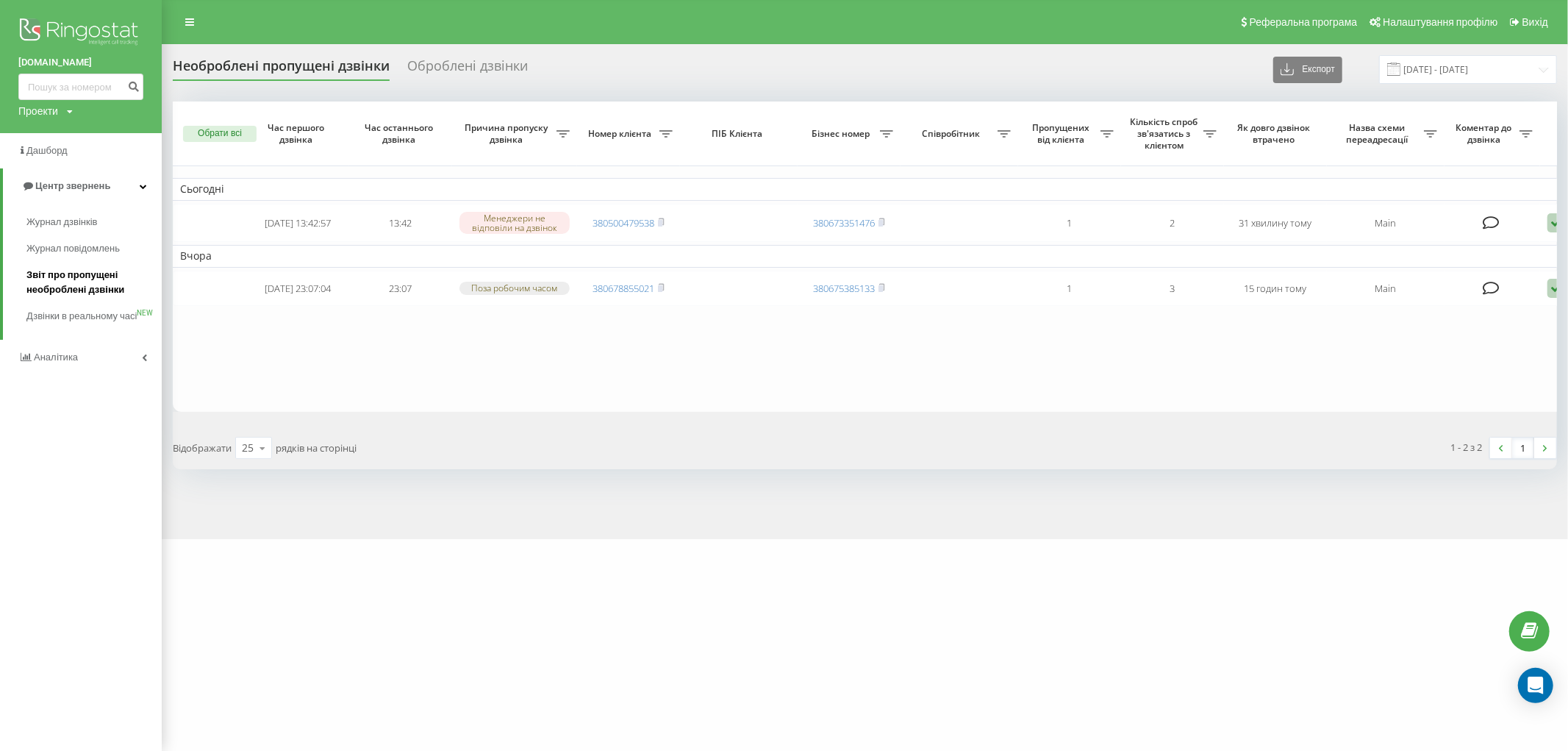
click at [79, 273] on span "Звіт про пропущені необроблені дзвінки" at bounding box center [90, 283] width 128 height 30
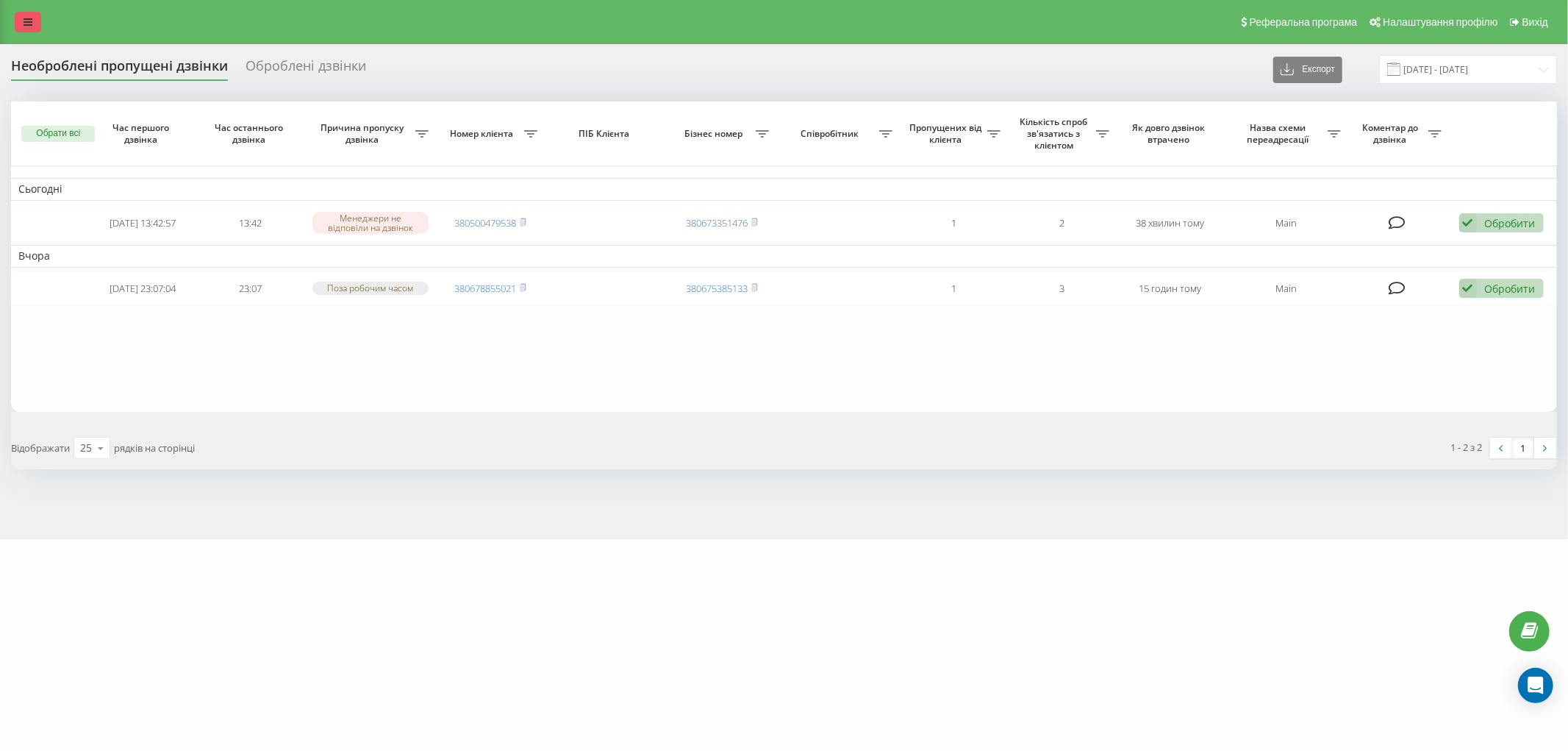
click at [17, 25] on link at bounding box center [28, 22] width 26 height 21
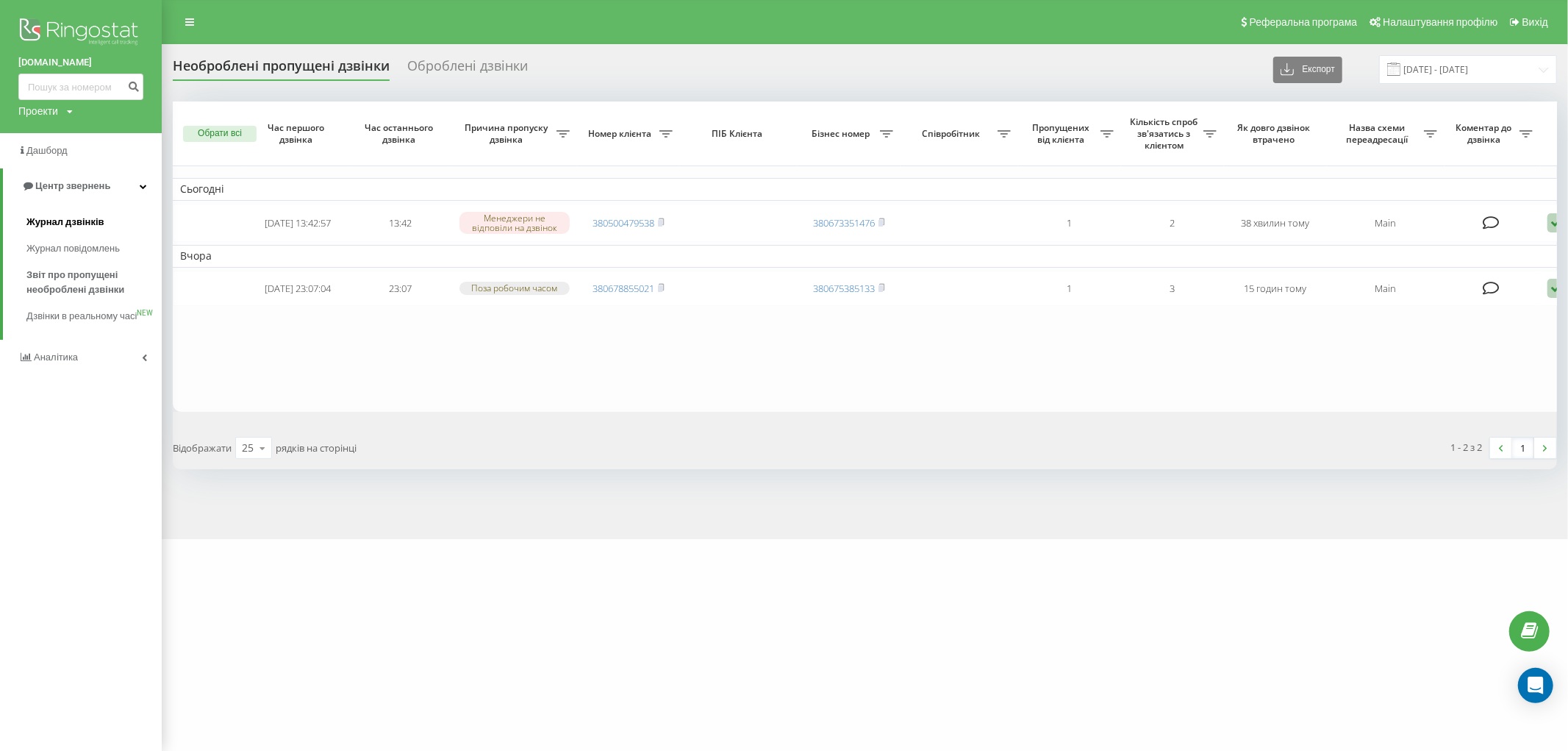
click at [63, 222] on span "Журнал дзвінків" at bounding box center [65, 222] width 78 height 15
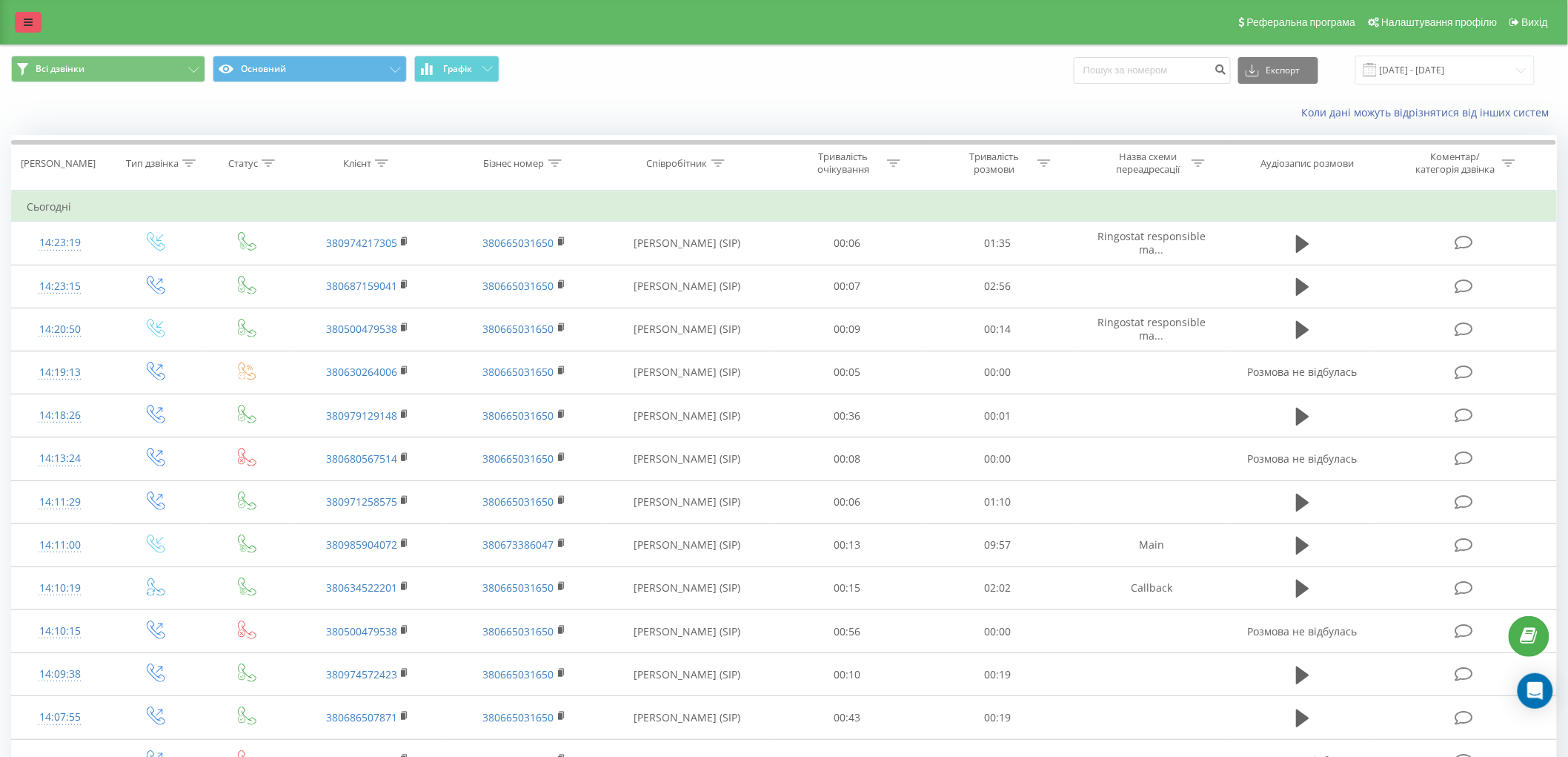
click at [28, 32] on link at bounding box center [28, 22] width 27 height 21
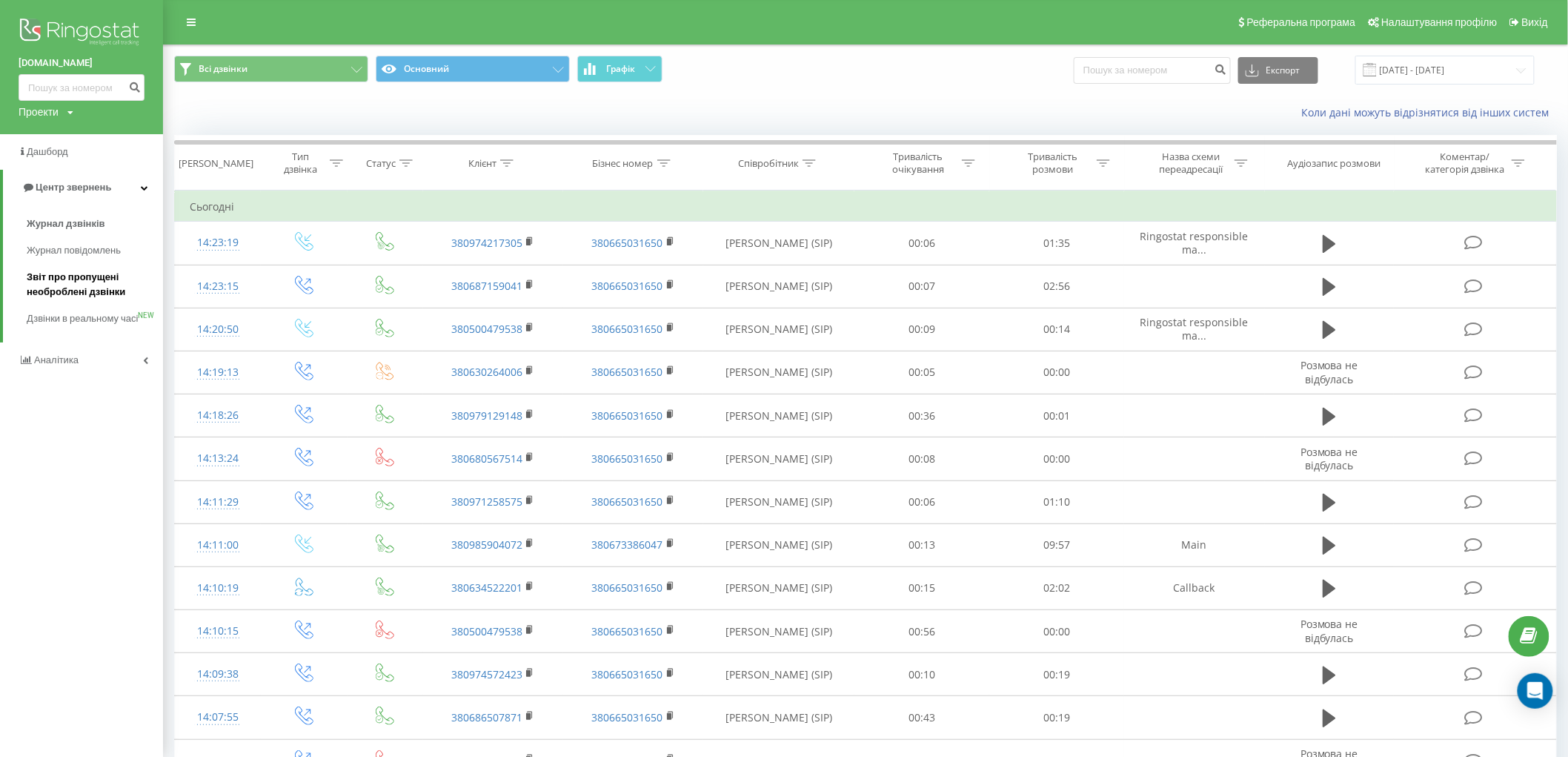
click at [122, 270] on span "Звіт про пропущені необроблені дзвінки" at bounding box center [91, 285] width 129 height 30
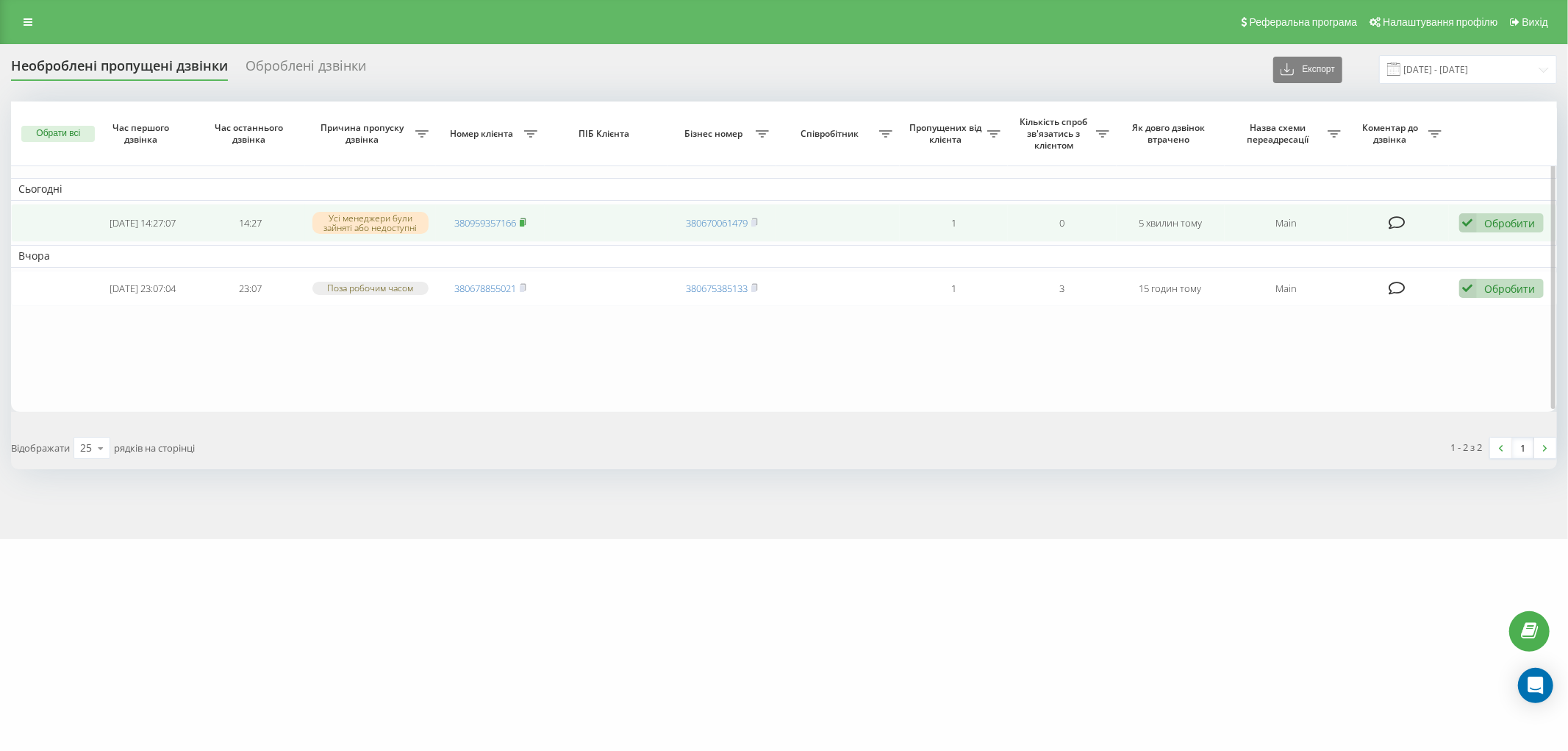
click at [523, 220] on rect at bounding box center [522, 223] width 4 height 7
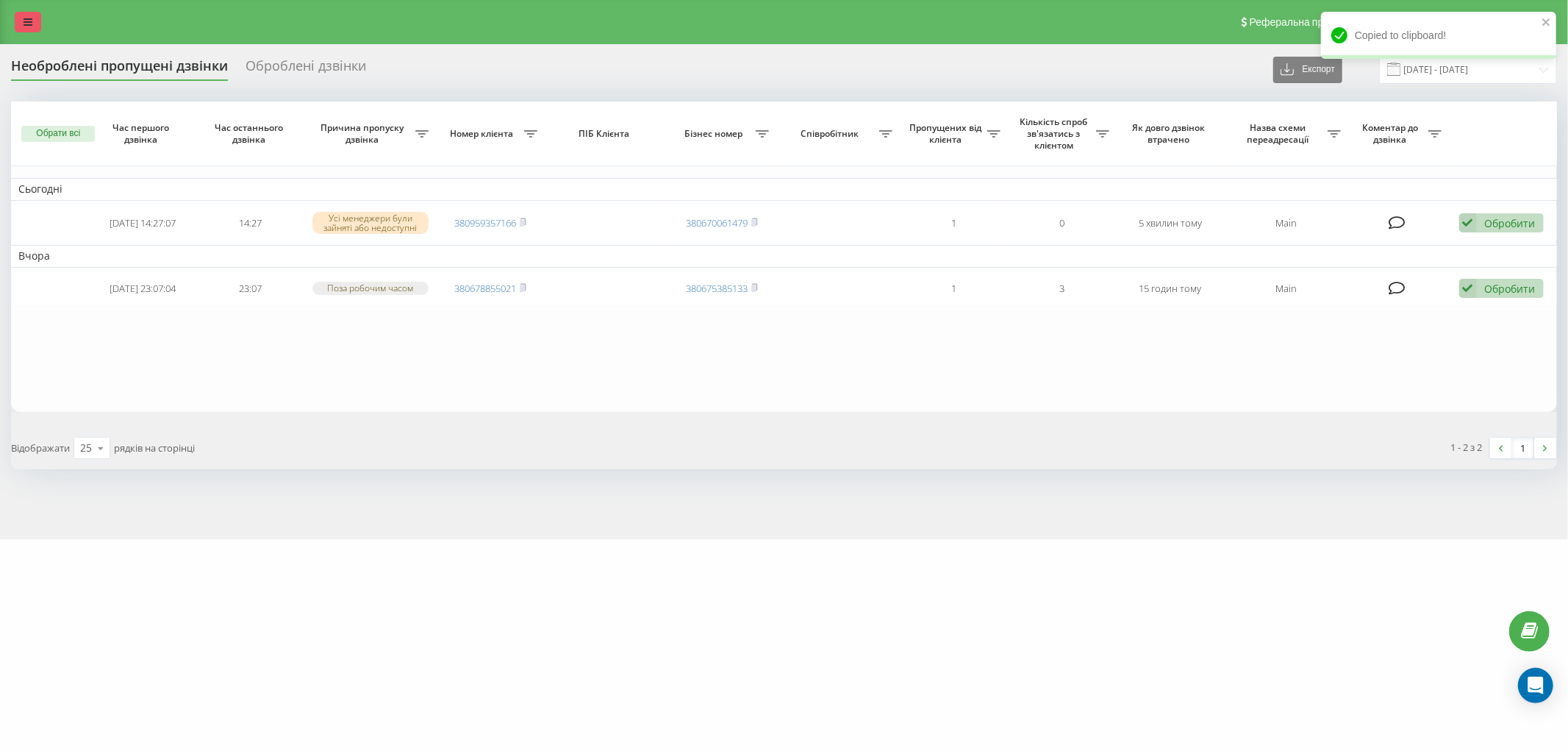
click at [23, 21] on icon at bounding box center [27, 22] width 9 height 10
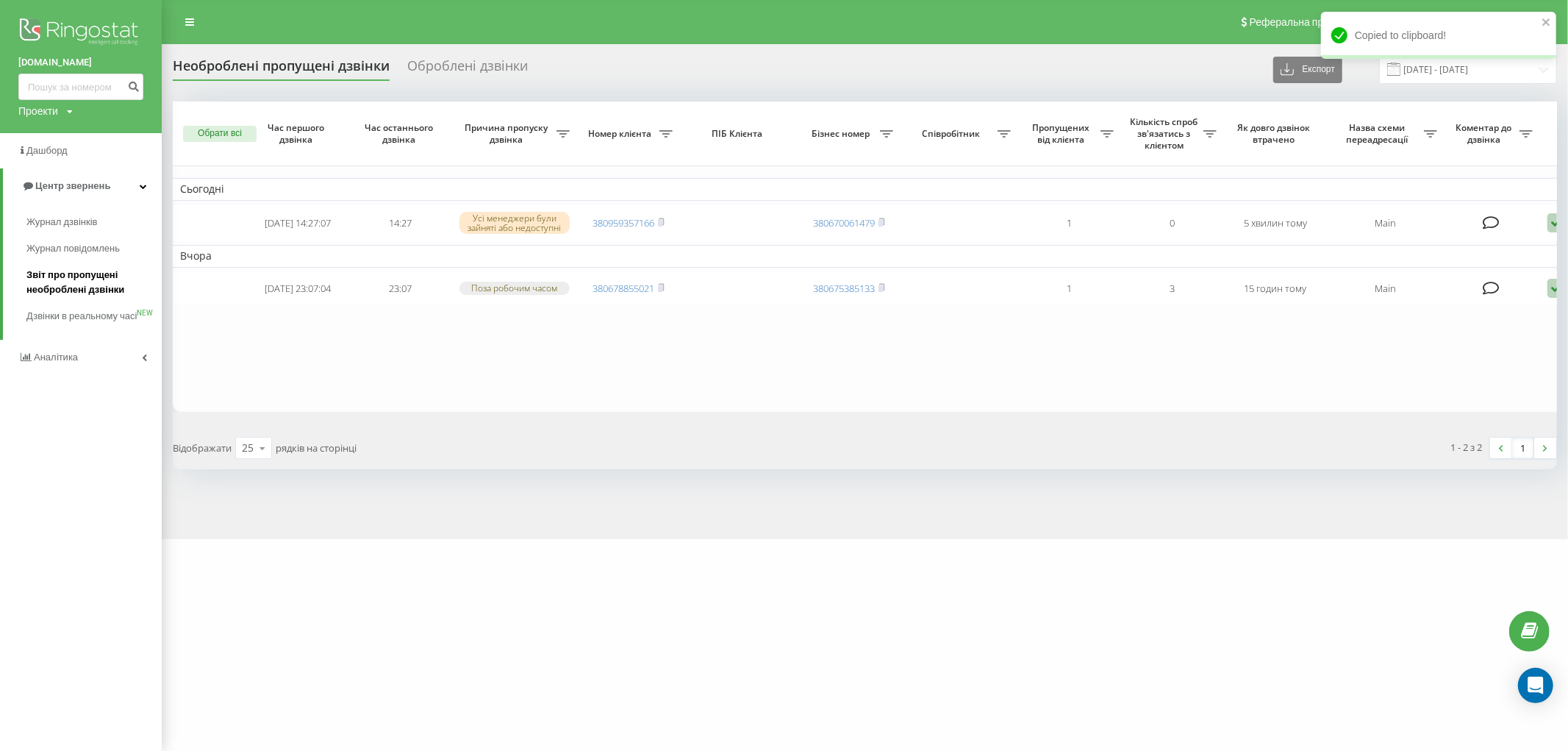
click at [88, 289] on span "Звіт про пропущені необроблені дзвінки" at bounding box center [90, 283] width 128 height 30
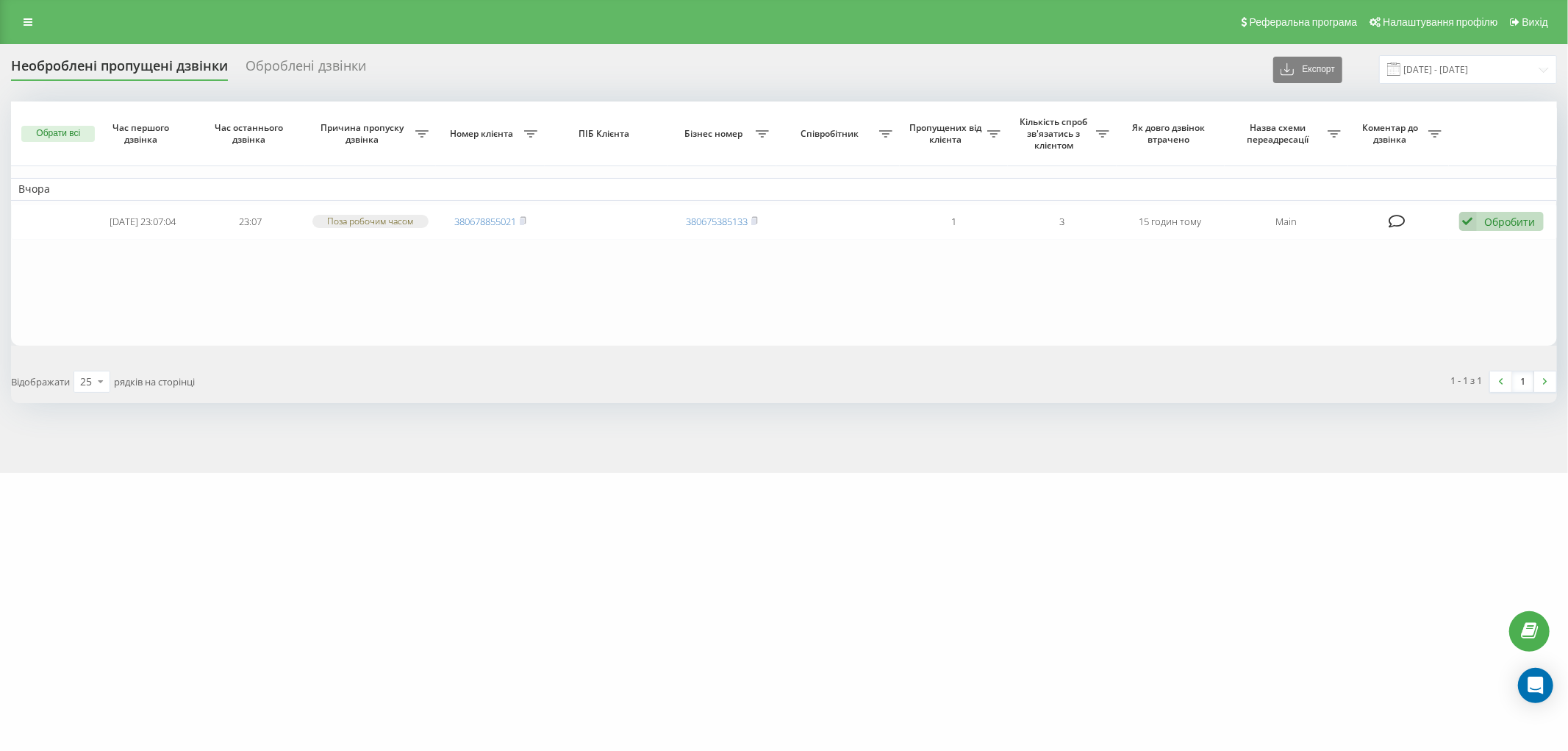
click at [309, 65] on div "Оброблені дзвінки" at bounding box center [306, 69] width 121 height 23
click at [26, 40] on div "Реферальна програма Налаштування профілю Вихід" at bounding box center [784, 22] width 1568 height 44
click at [25, 26] on icon at bounding box center [27, 22] width 9 height 10
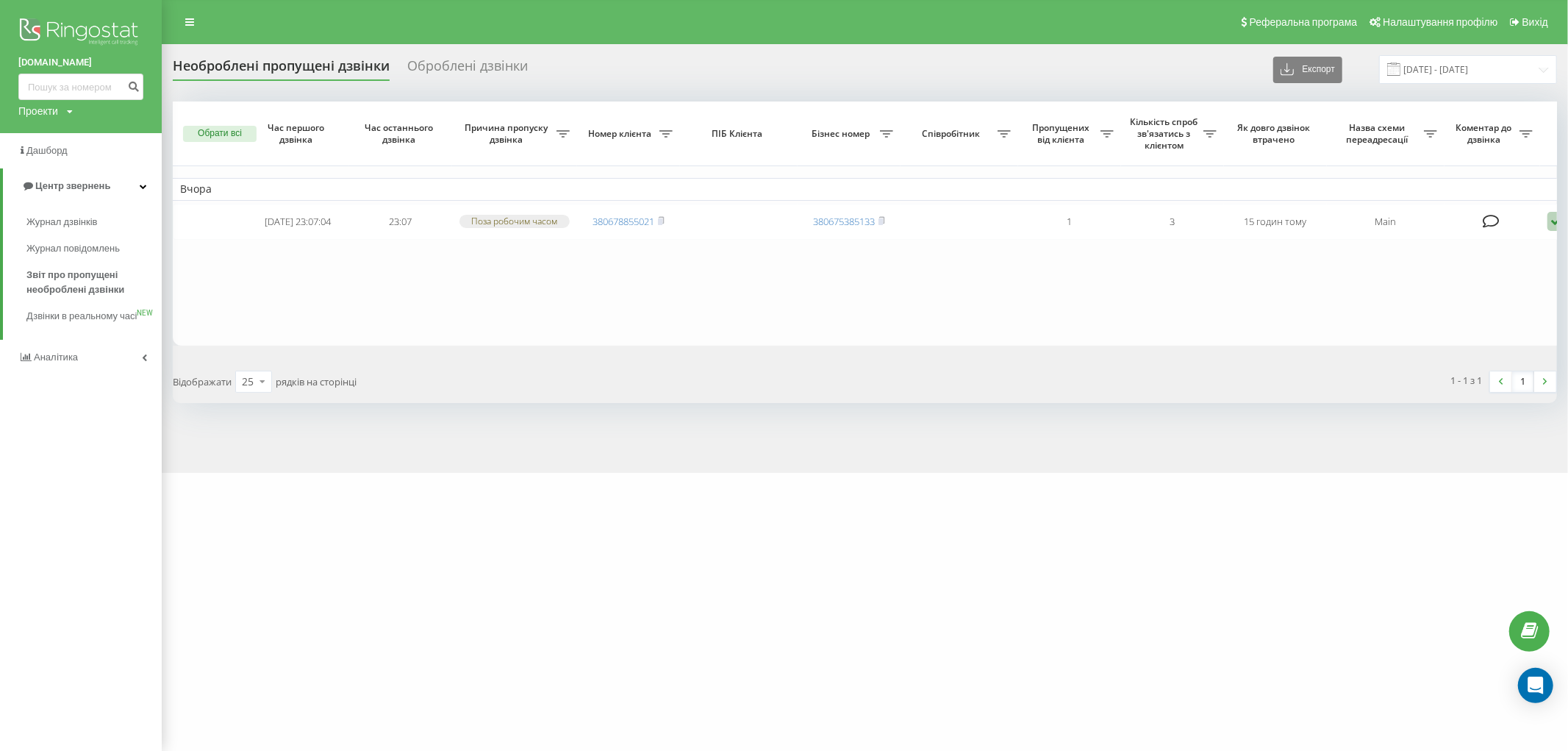
click at [747, 483] on div "brocar.shop Проекти brocar.shop Дашборд Центр звернень Журнал дзвінків Журнал п…" at bounding box center [784, 376] width 1568 height 751
click at [79, 215] on span "Журнал дзвінків" at bounding box center [65, 222] width 78 height 15
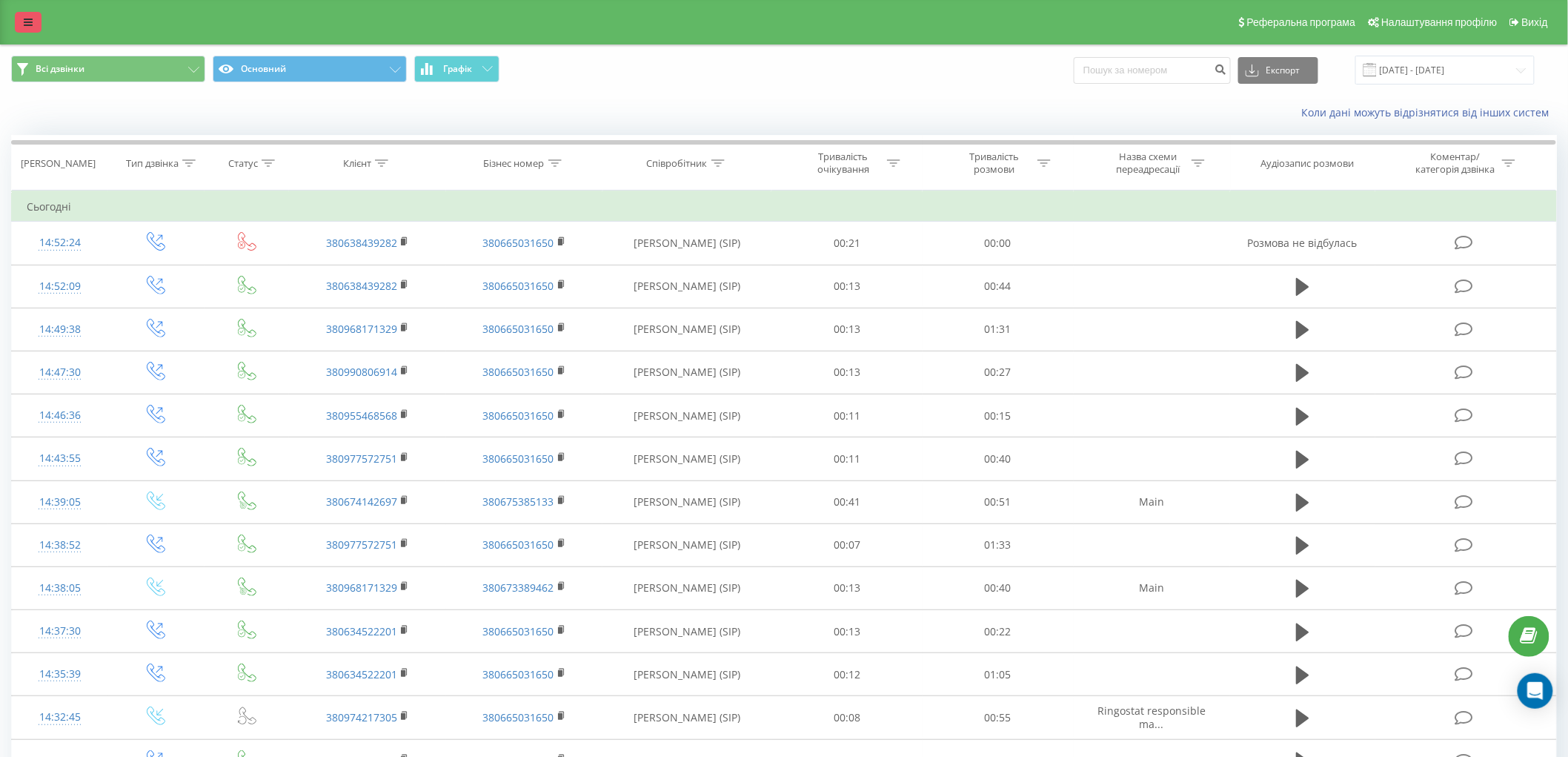
click at [27, 18] on icon at bounding box center [27, 22] width 9 height 10
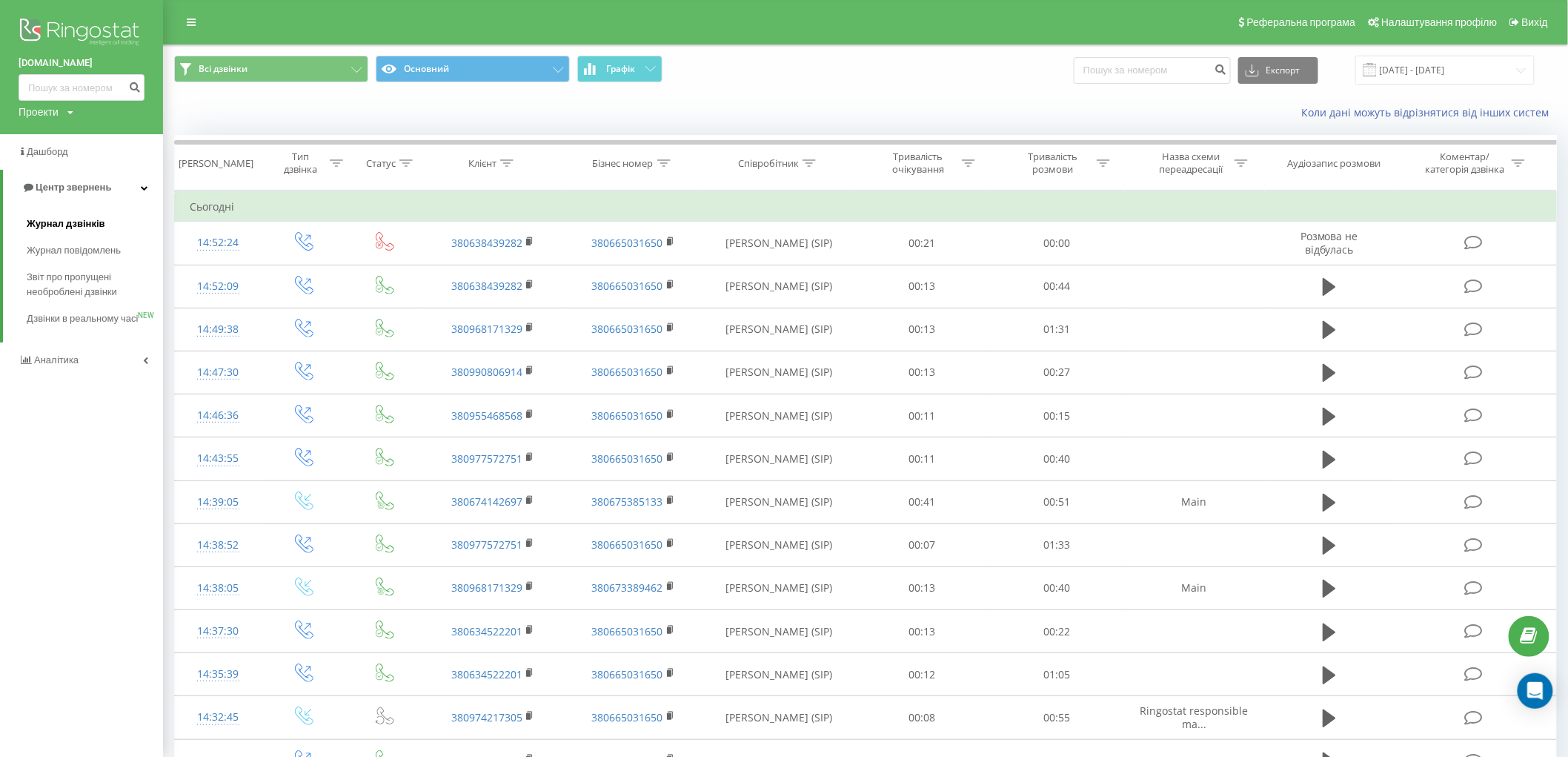
click at [56, 217] on span "Журнал дзвінків" at bounding box center [66, 224] width 78 height 15
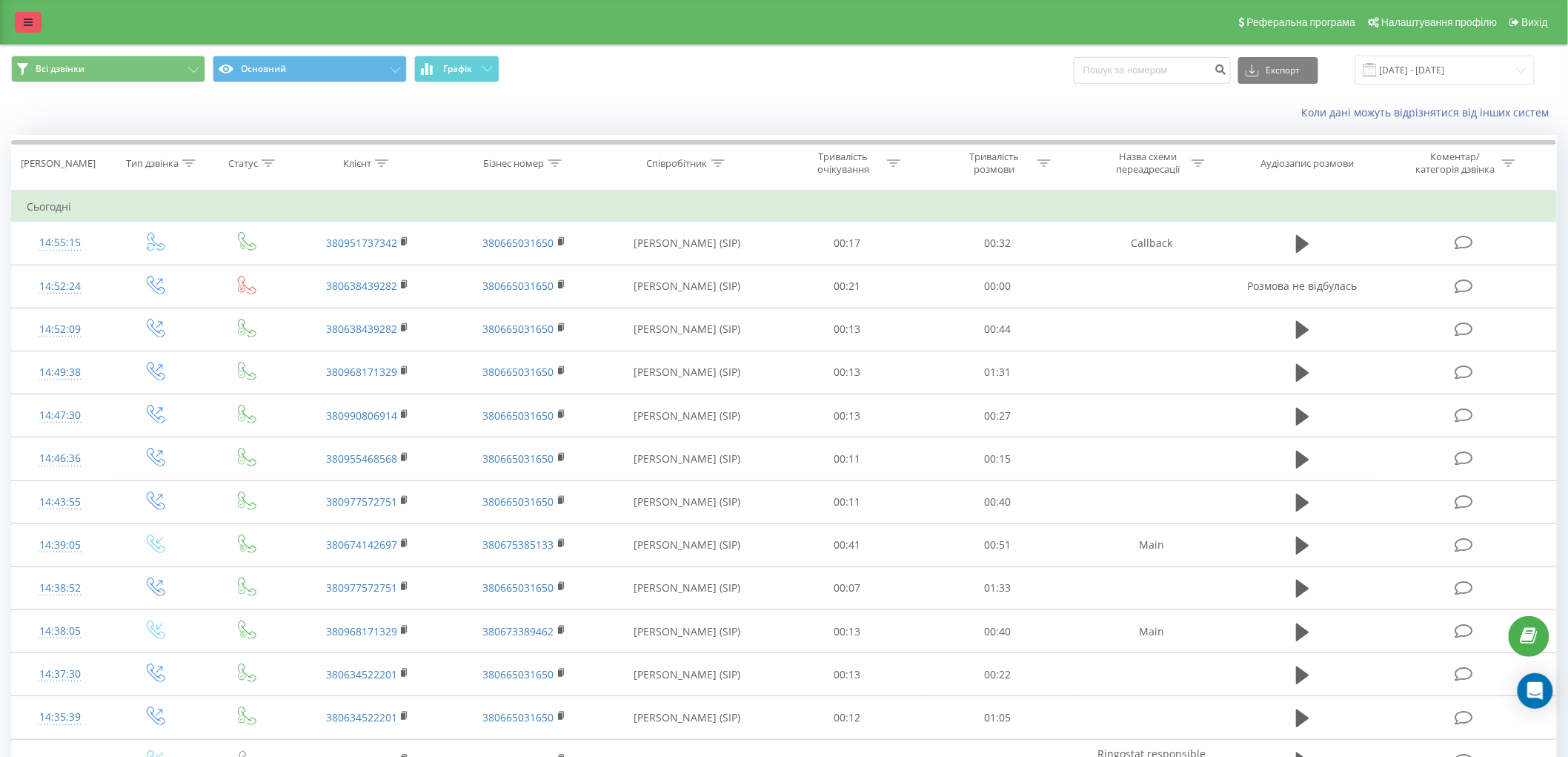
click at [19, 18] on link at bounding box center [28, 22] width 27 height 21
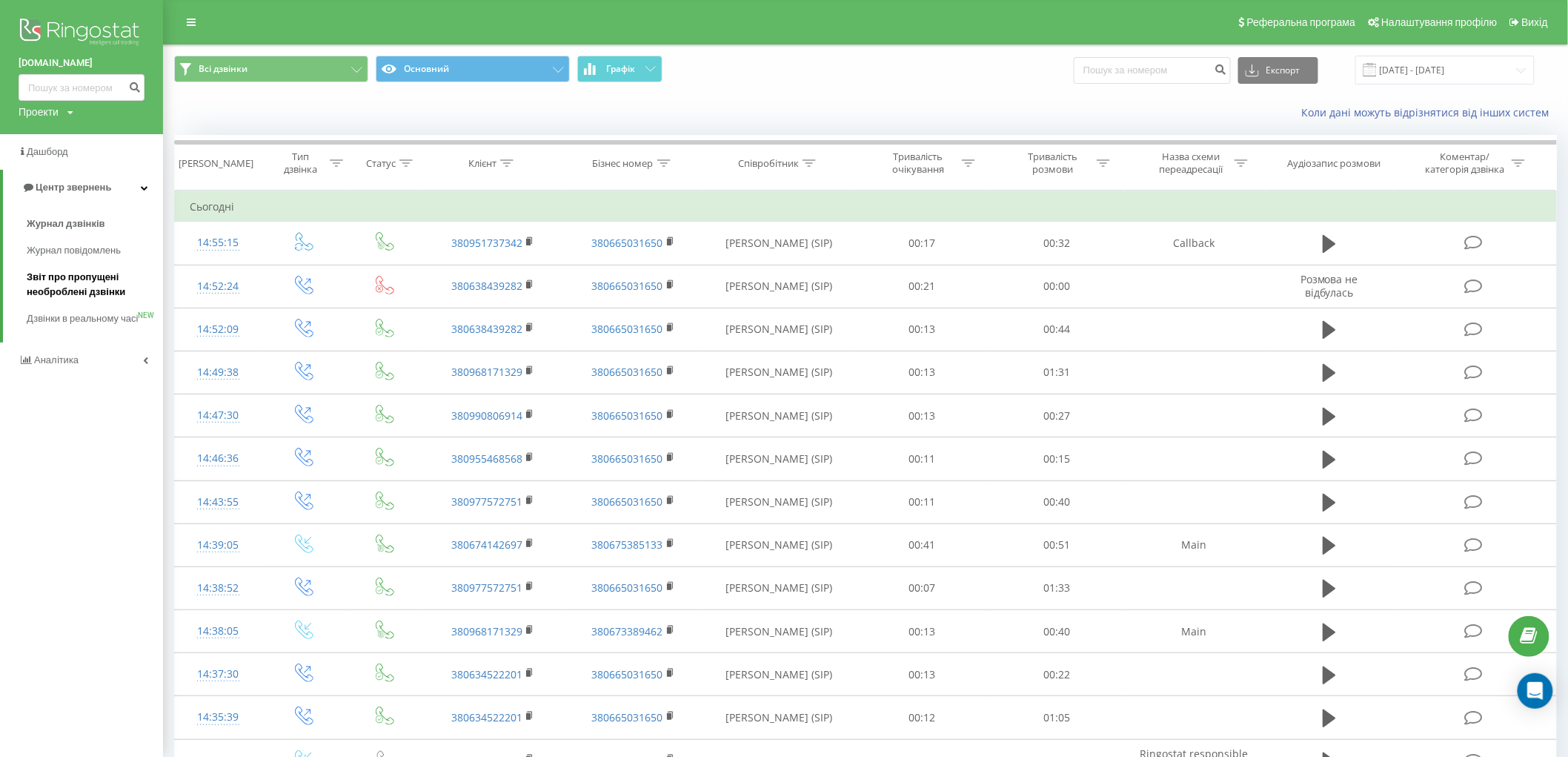
click at [62, 285] on span "Звіт про пропущені необроблені дзвінки" at bounding box center [91, 285] width 129 height 30
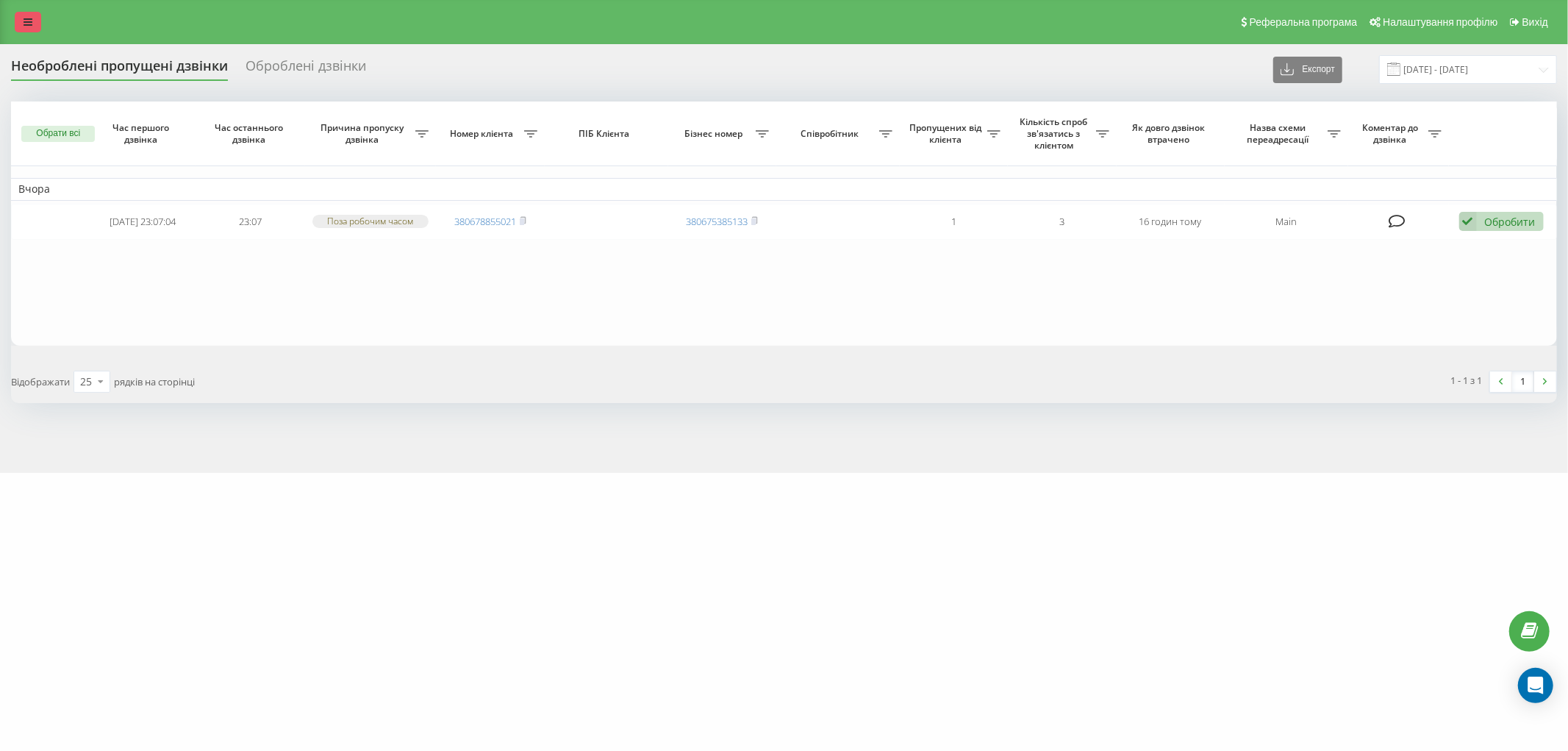
click at [26, 21] on icon at bounding box center [27, 22] width 9 height 10
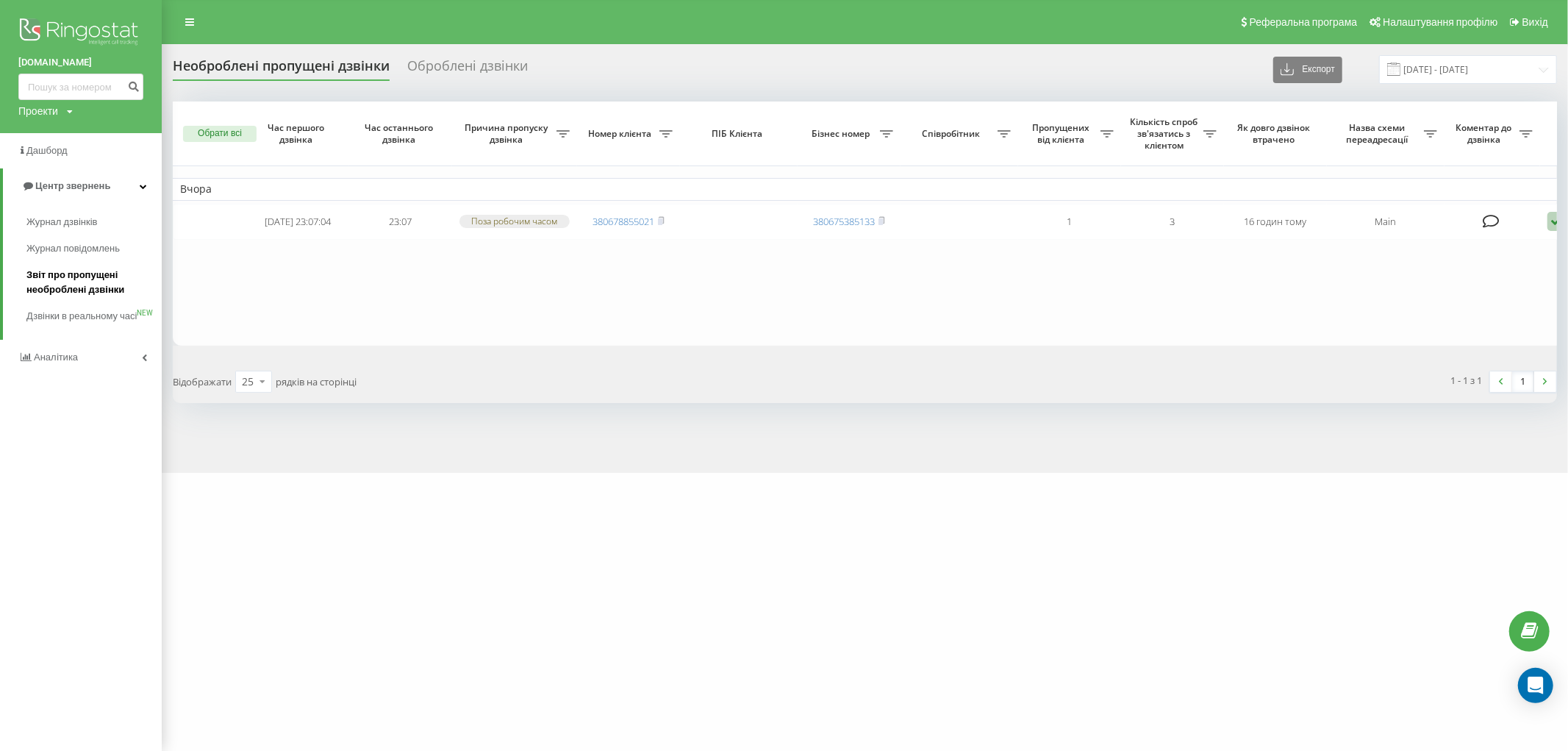
click at [72, 296] on span "Звіт про пропущені необроблені дзвінки" at bounding box center [90, 283] width 128 height 30
